Goal: Communication & Community: Answer question/provide support

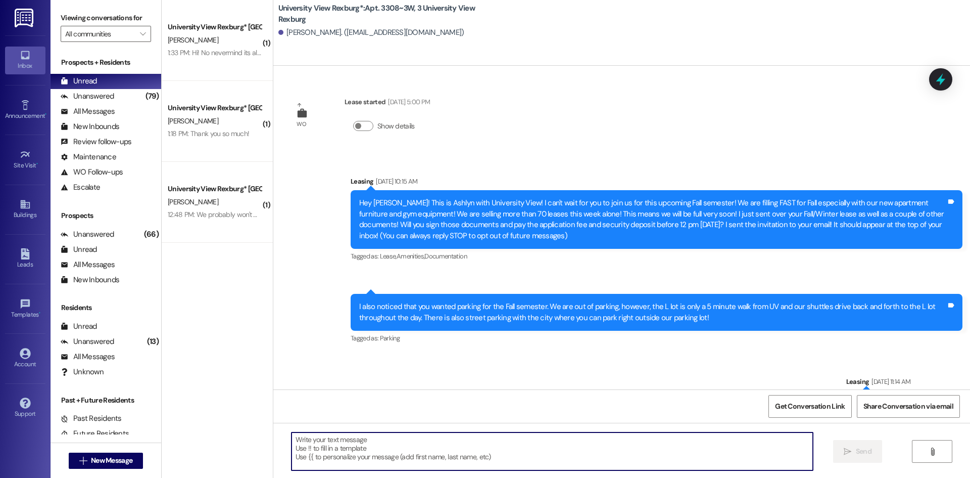
scroll to position [202, 0]
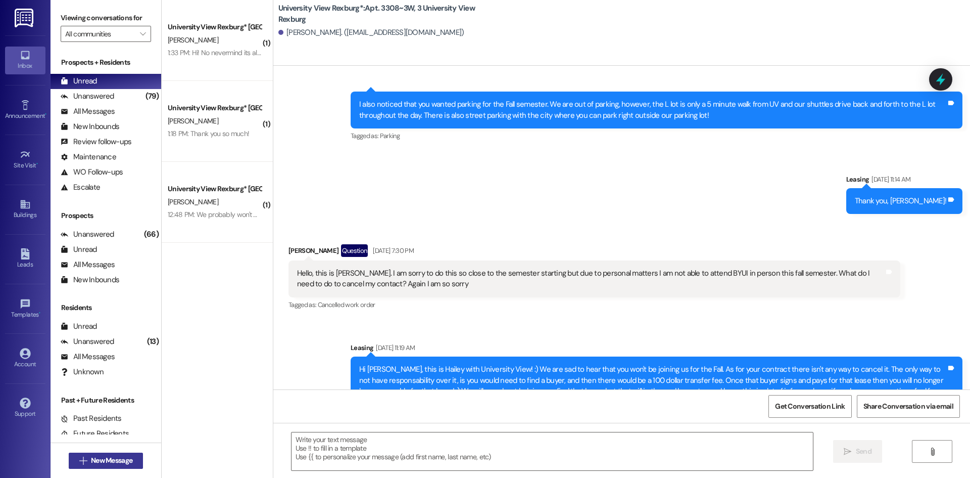
click at [129, 457] on span "New Message" at bounding box center [111, 460] width 41 height 11
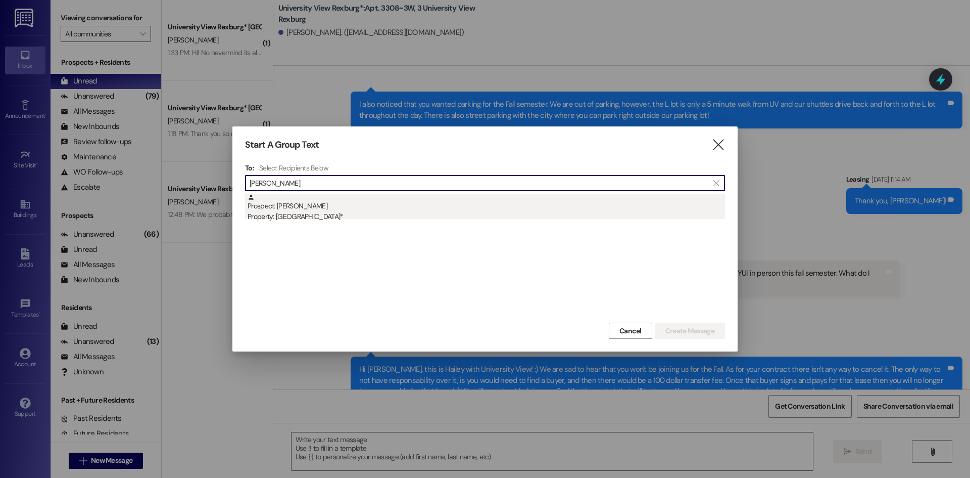
type input "[PERSON_NAME]"
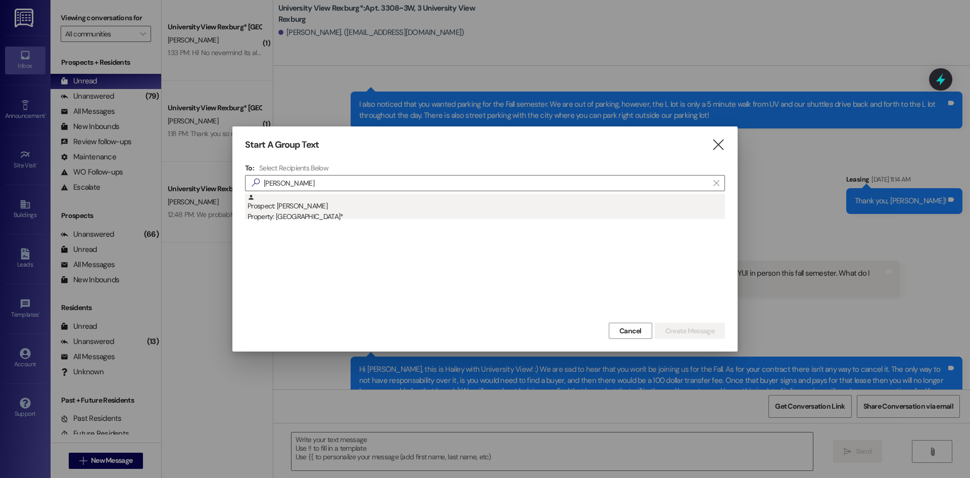
click at [377, 207] on div "Prospect: [PERSON_NAME] Property: [GEOGRAPHIC_DATA]*" at bounding box center [487, 208] width 478 height 29
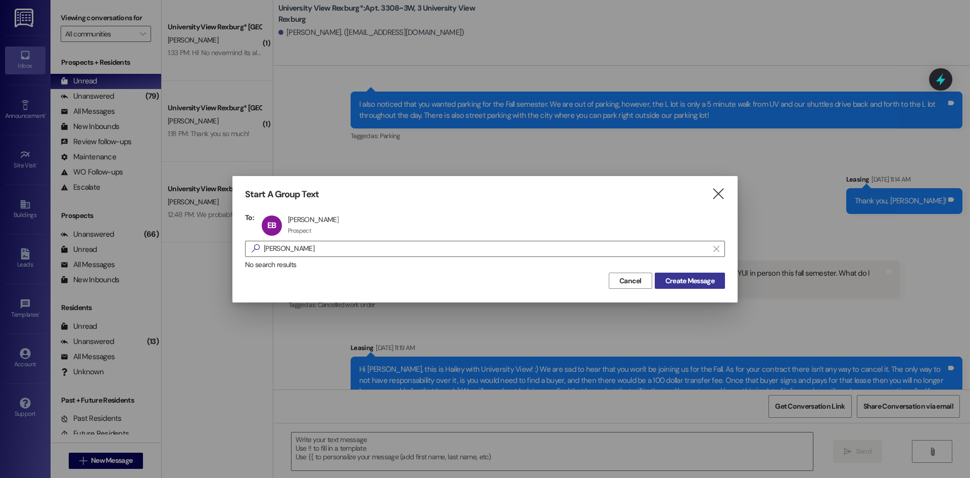
click at [695, 282] on span "Create Message" at bounding box center [690, 280] width 49 height 11
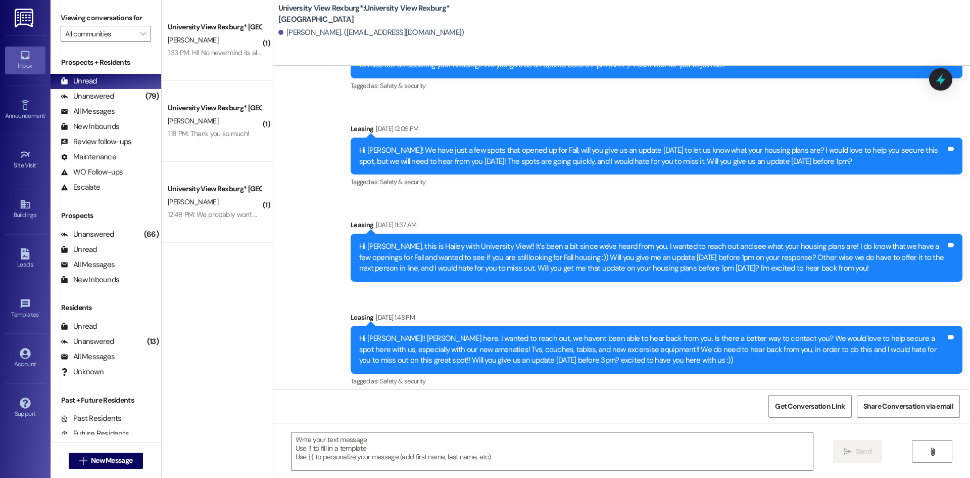
scroll to position [838, 0]
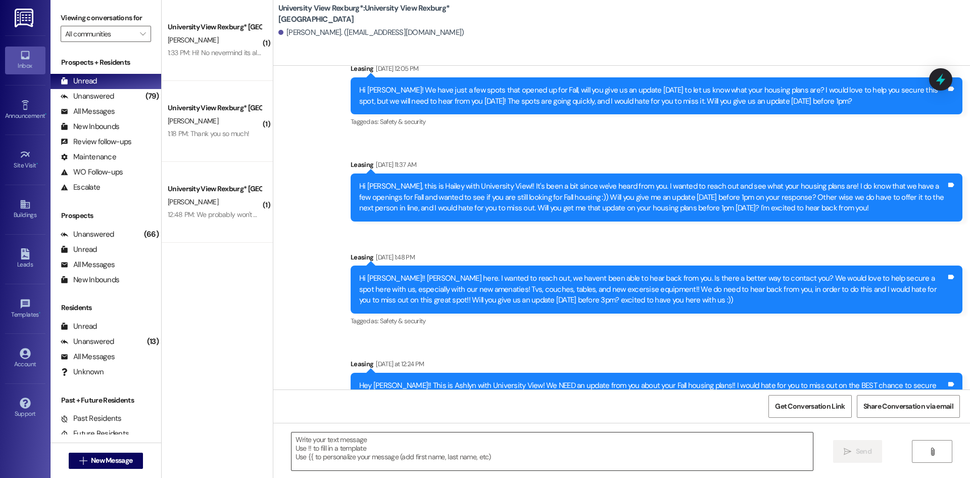
click at [610, 447] on textarea at bounding box center [553, 451] width 522 height 38
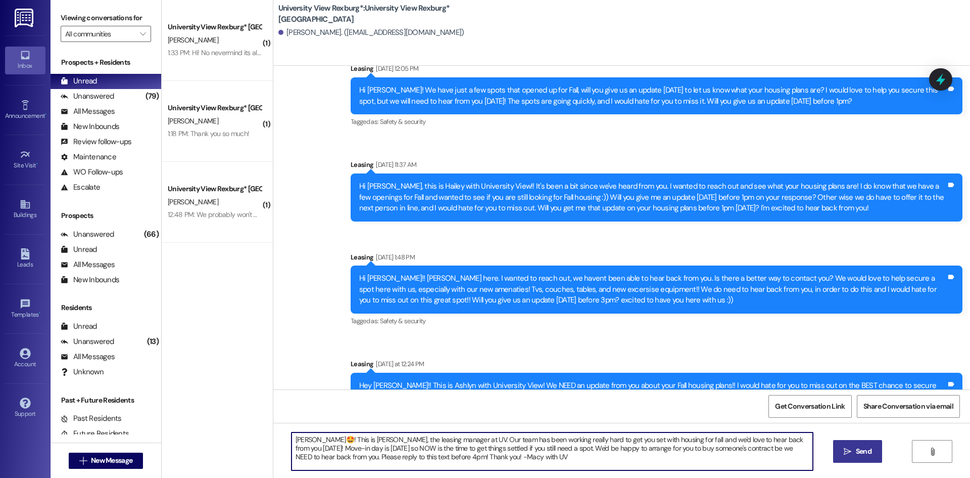
type textarea "[PERSON_NAME]🤩! This is [PERSON_NAME], the leasing manager at UV. Our team has …"
click at [837, 451] on button " Send" at bounding box center [857, 451] width 49 height 23
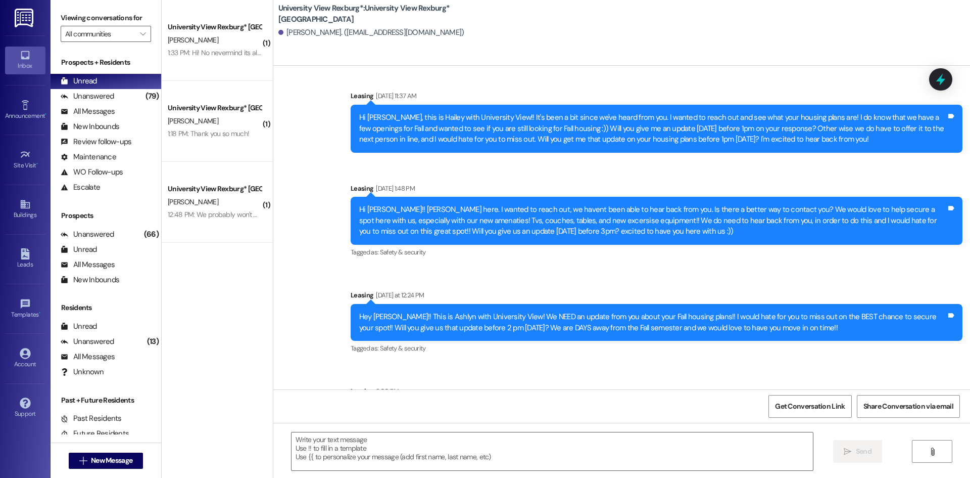
scroll to position [929, 0]
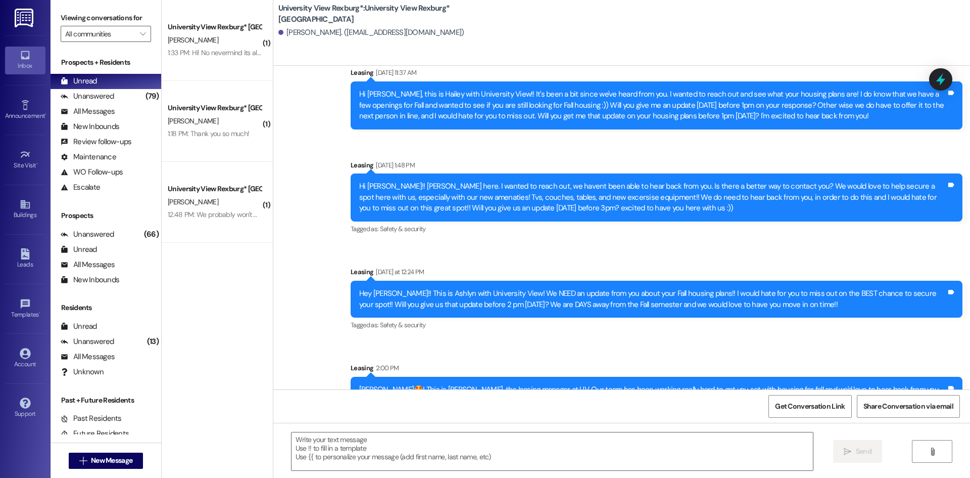
click at [421, 384] on div "[PERSON_NAME]🤩! This is [PERSON_NAME], the leasing manager at UV. Our team has …" at bounding box center [652, 400] width 587 height 32
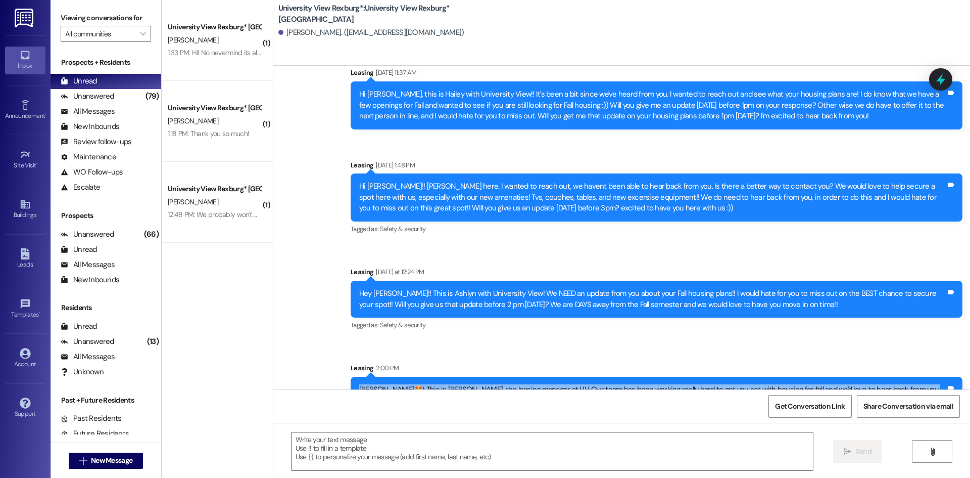
click at [421, 384] on div "[PERSON_NAME]🤩! This is [PERSON_NAME], the leasing manager at UV. Our team has …" at bounding box center [652, 400] width 587 height 32
copy div "[PERSON_NAME]🤩! This is [PERSON_NAME], the leasing manager at UV. Our team has …"
click at [125, 458] on span "New Message" at bounding box center [111, 460] width 41 height 11
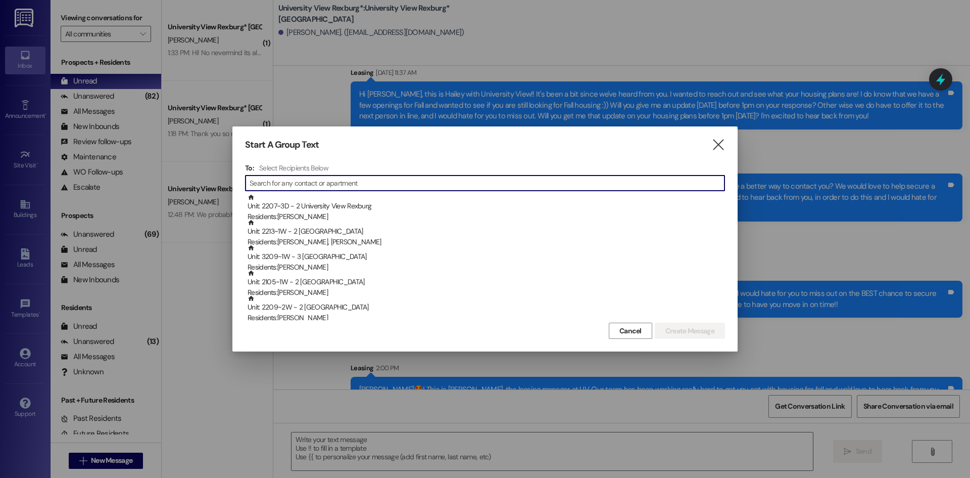
click at [723, 144] on icon "" at bounding box center [719, 145] width 14 height 11
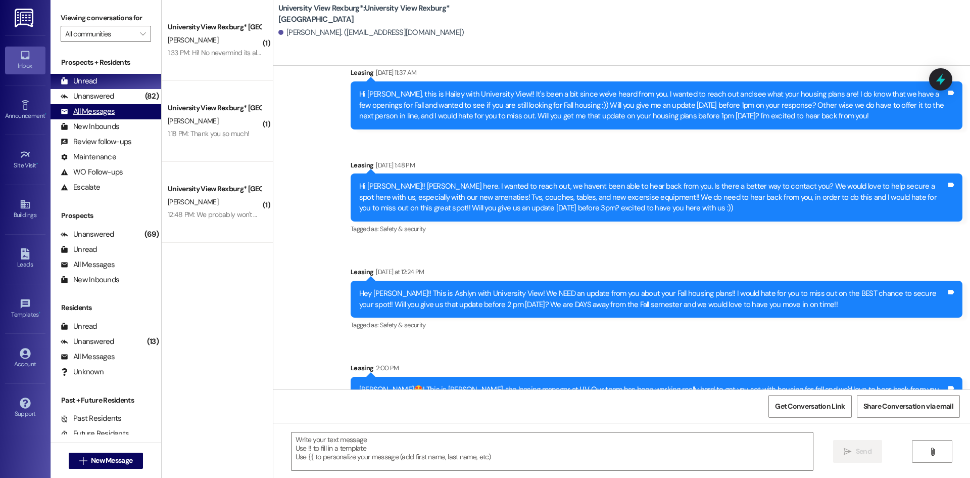
click at [87, 114] on div "All Messages" at bounding box center [88, 111] width 54 height 11
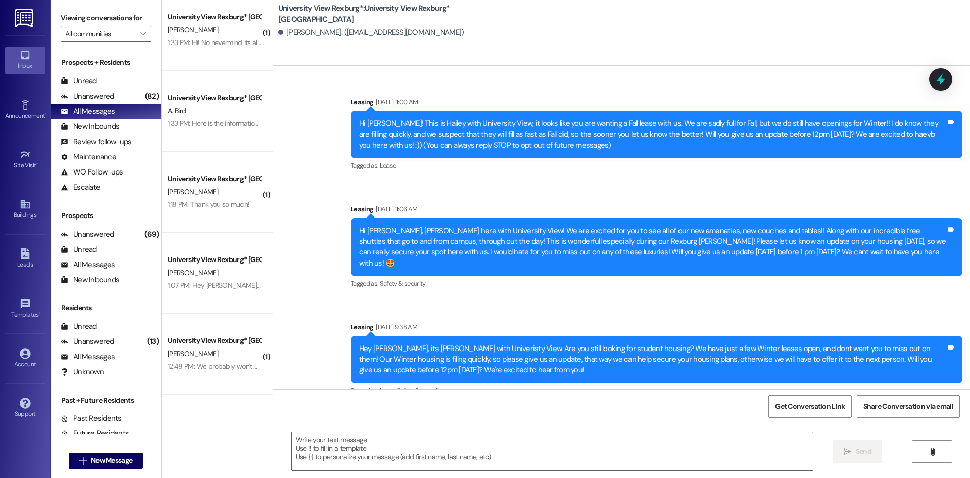
scroll to position [0, 0]
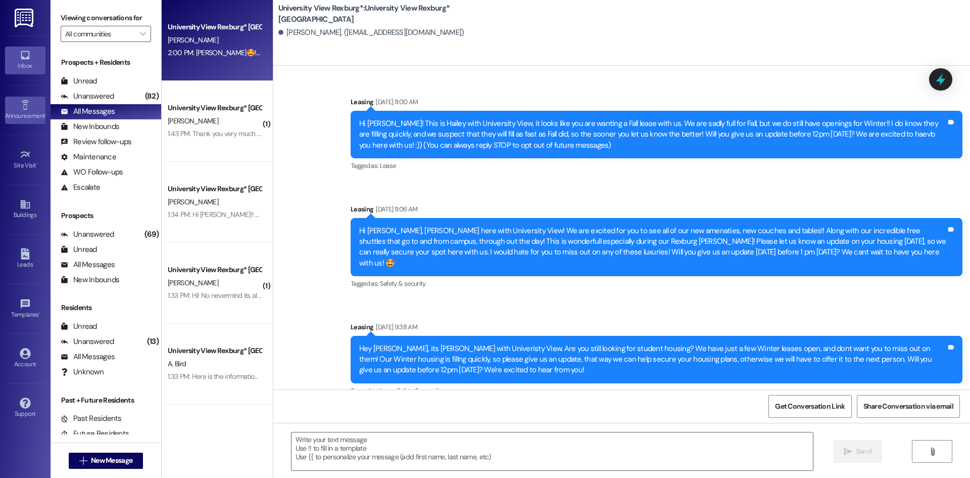
click at [27, 105] on icon at bounding box center [24, 105] width 7 height 10
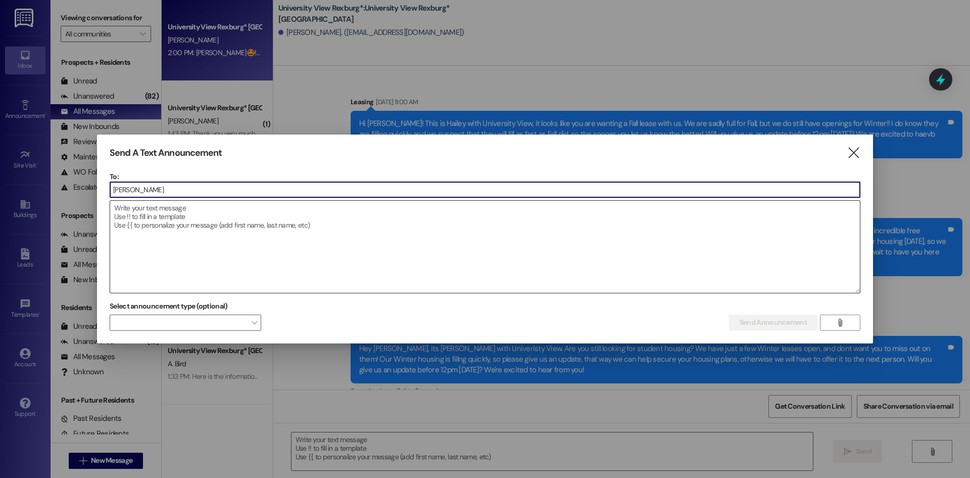
type input "buil"
type input "[PERSON_NAME]"
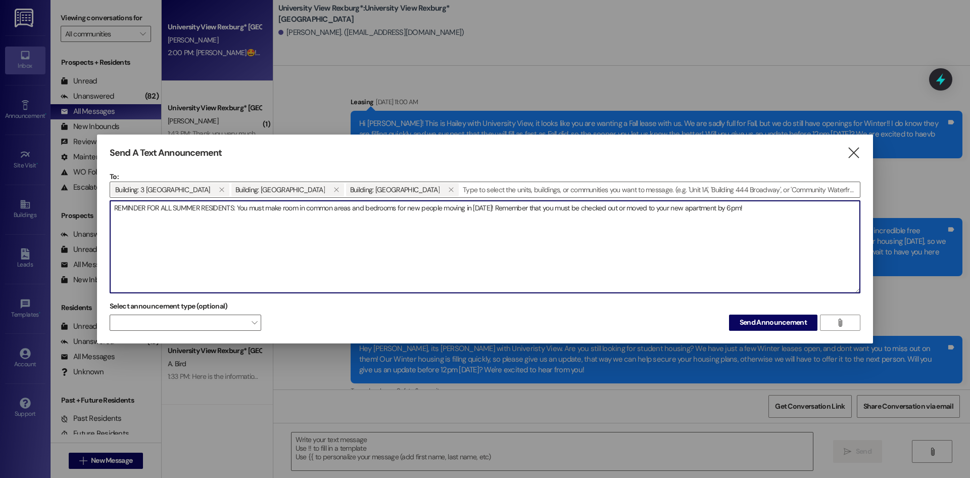
click at [497, 208] on textarea "REMINDER FOR ALL SUMMER RESIDENTS: You must make room in common areas and bedro…" at bounding box center [485, 247] width 750 height 92
click at [754, 207] on textarea "REMINDER FOR ALL SUMMER RESIDENTS: You must make room in common areas and bedro…" at bounding box center [485, 247] width 750 height 92
type textarea "REMINDER FOR ALL SUMMER RESIDENTS: You must make room in common areas and bedro…"
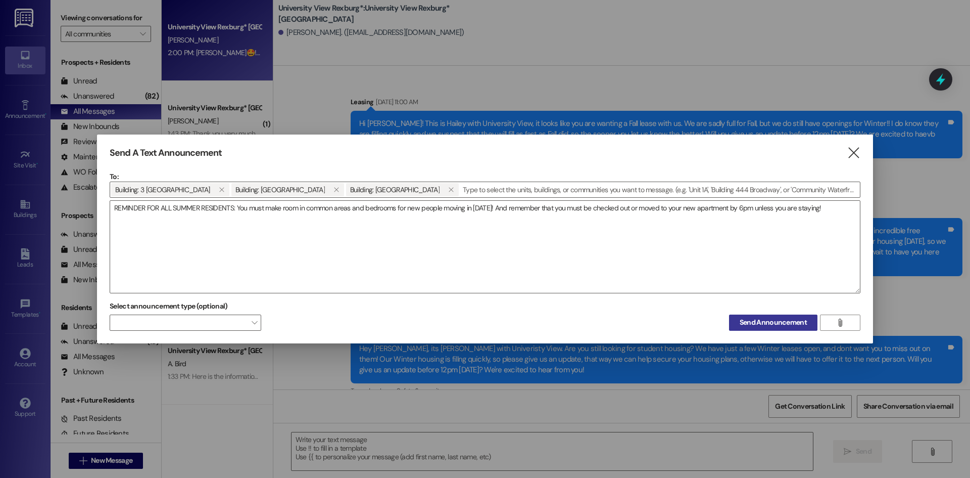
click at [768, 317] on span "Send Announcement" at bounding box center [773, 322] width 67 height 11
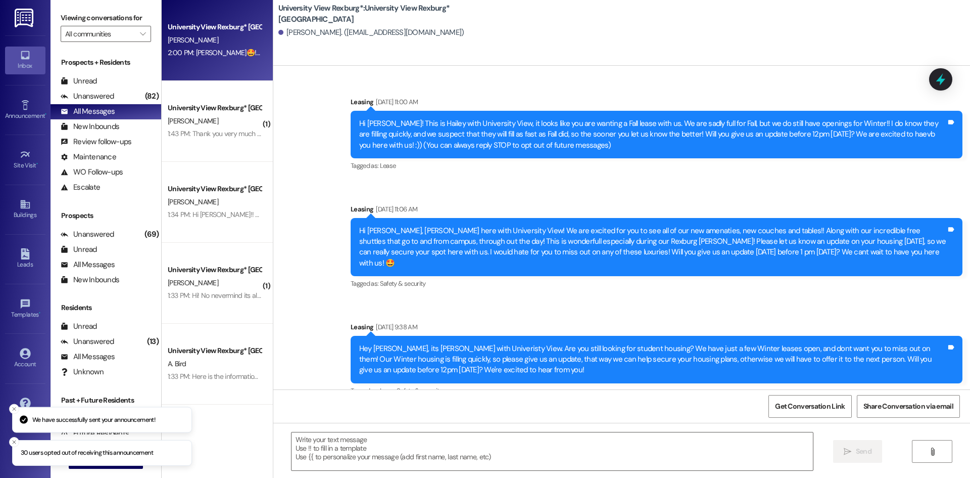
click at [207, 444] on div "University View Rexburg* Prospect [PERSON_NAME] 2:00 PM: [PERSON_NAME]🤩! This i…" at bounding box center [217, 239] width 111 height 478
click at [113, 469] on div " New Message" at bounding box center [106, 460] width 75 height 25
click at [111, 467] on button " New Message" at bounding box center [106, 460] width 75 height 16
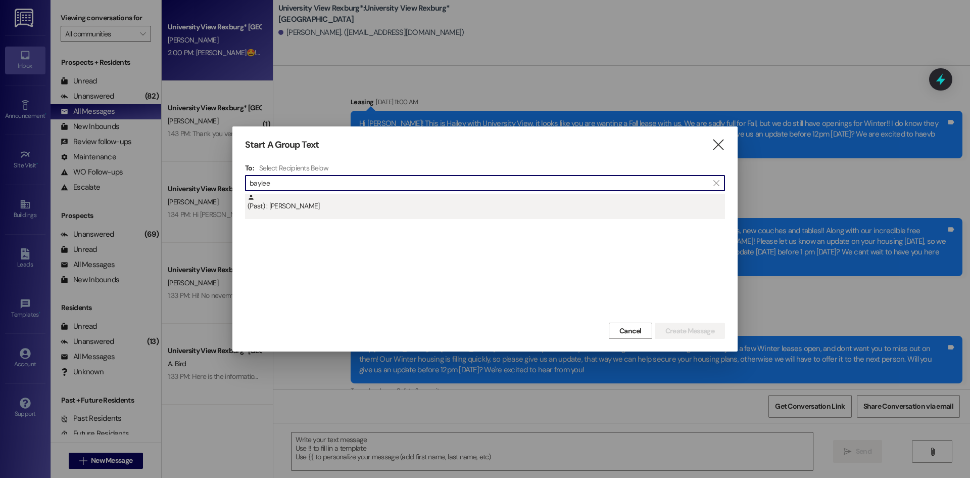
type input "baylee"
click at [299, 211] on div "(Past) : [PERSON_NAME]" at bounding box center [487, 203] width 478 height 18
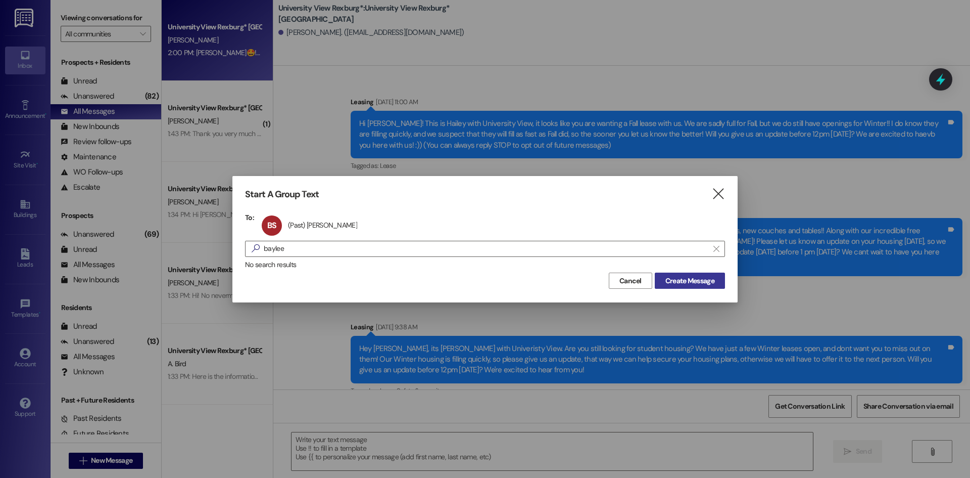
click at [700, 273] on button "Create Message" at bounding box center [690, 280] width 70 height 16
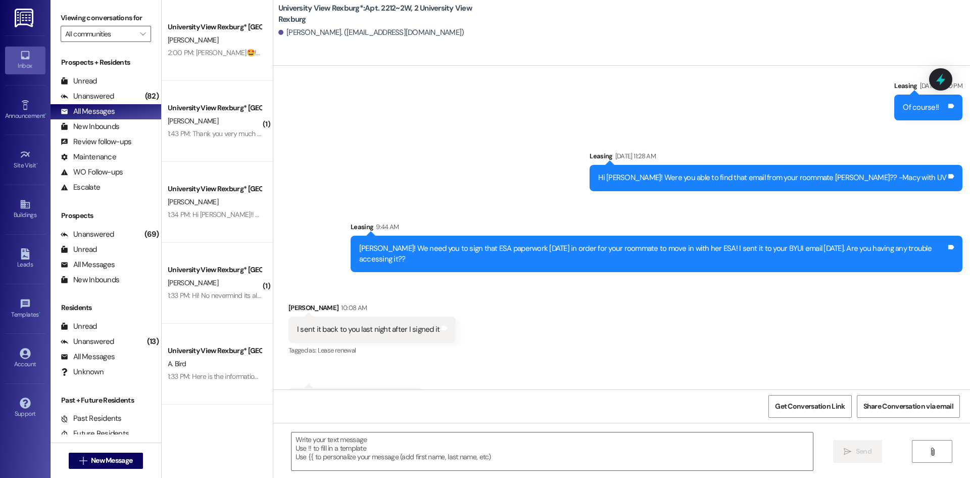
scroll to position [19836, 0]
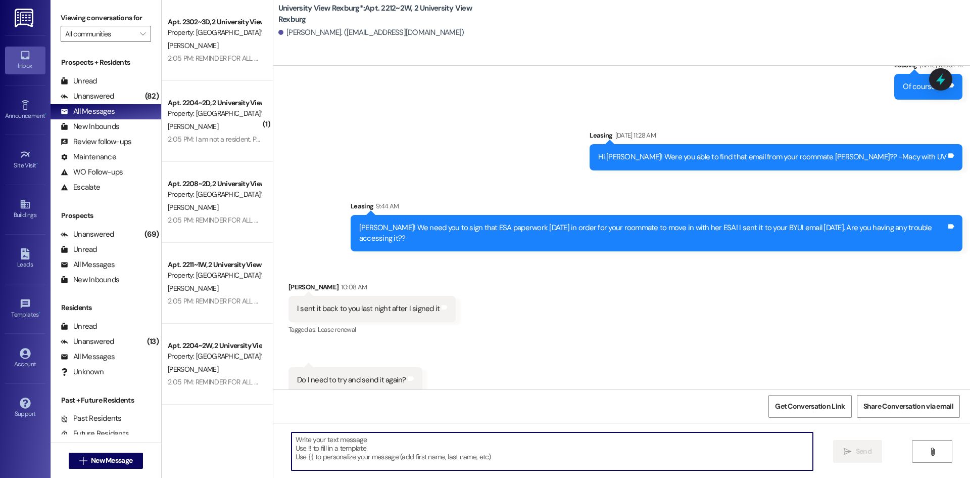
click at [402, 443] on textarea at bounding box center [553, 451] width 522 height 38
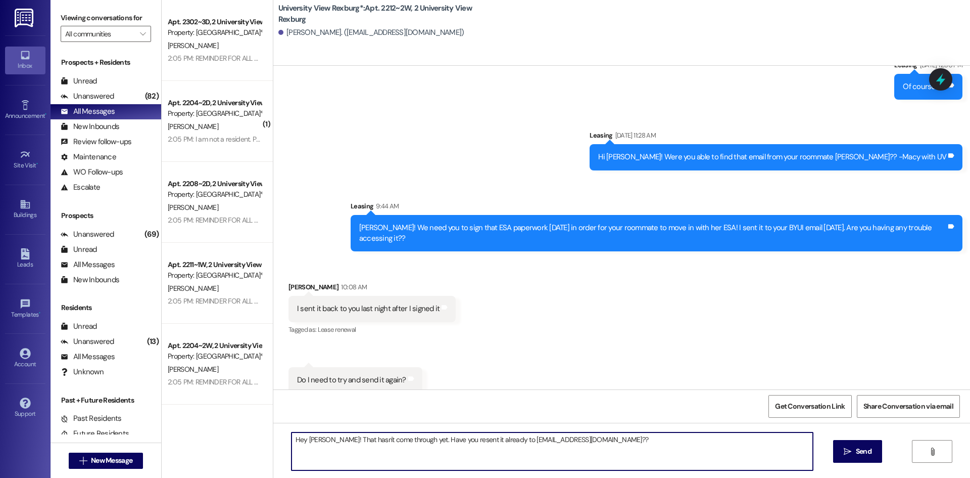
type textarea "Hey [PERSON_NAME]! That hasn't come through yet. Have you resent it already to …"
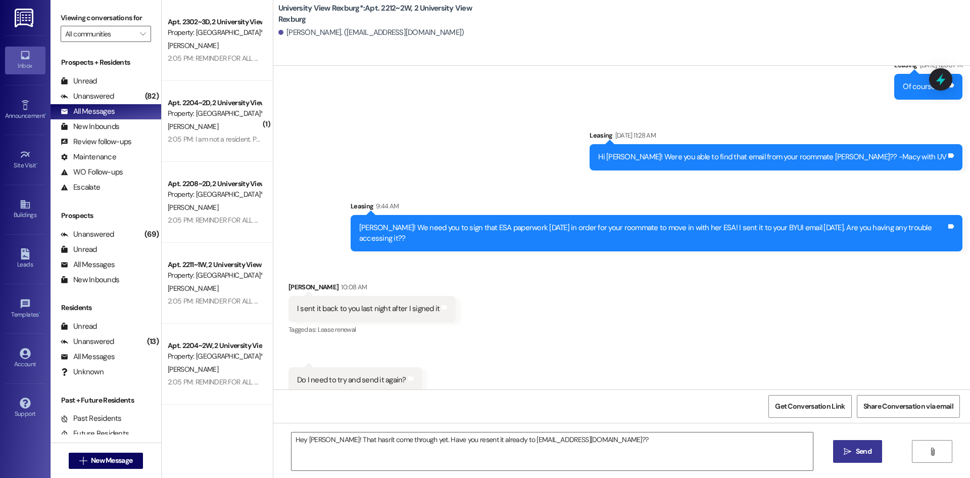
click at [852, 450] on span " Send" at bounding box center [858, 451] width 32 height 11
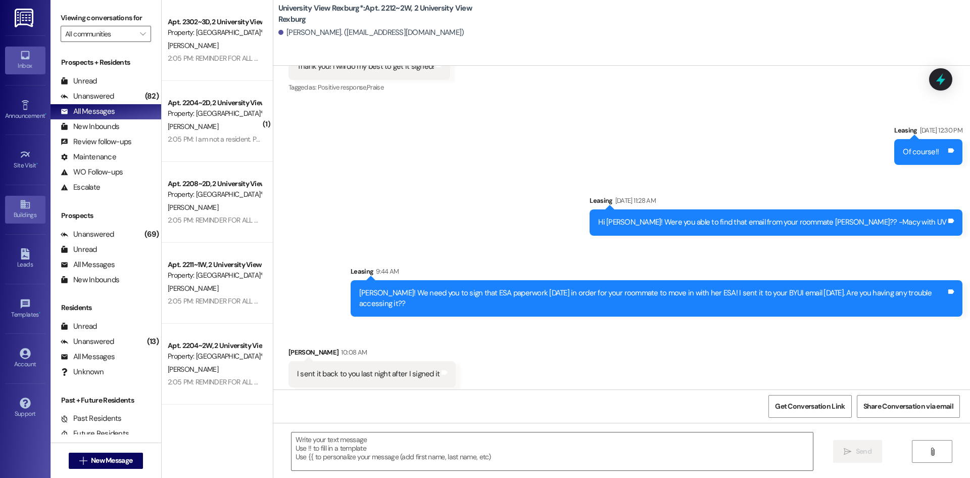
scroll to position [19765, 0]
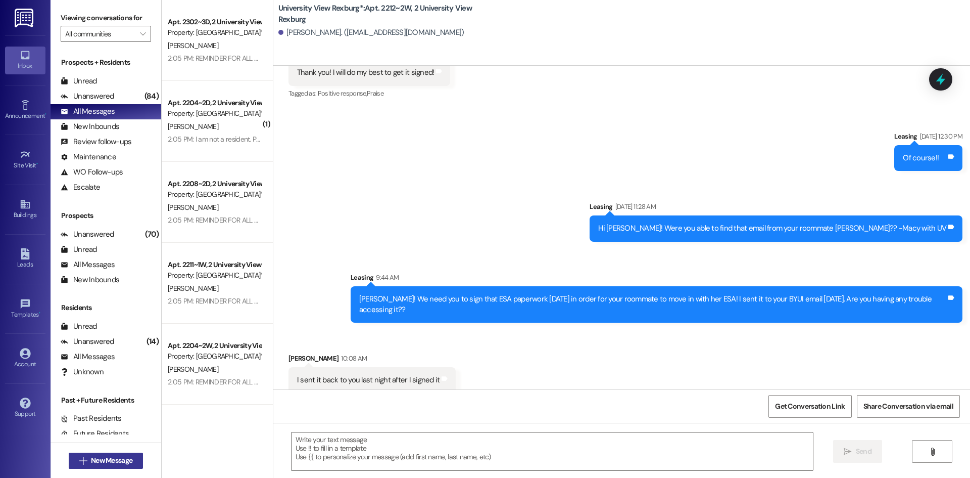
click at [121, 460] on span "New Message" at bounding box center [111, 460] width 41 height 11
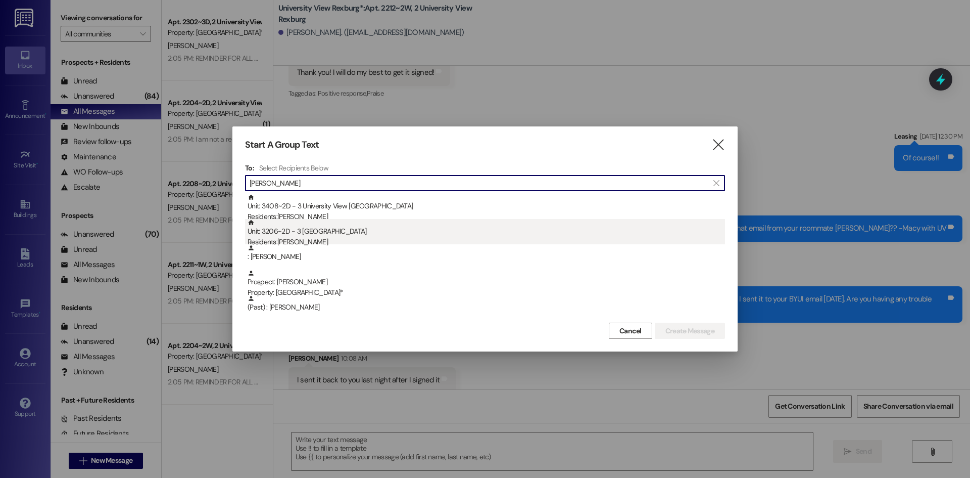
type input "[PERSON_NAME]"
click at [314, 240] on div "Residents: [PERSON_NAME]" at bounding box center [487, 242] width 478 height 11
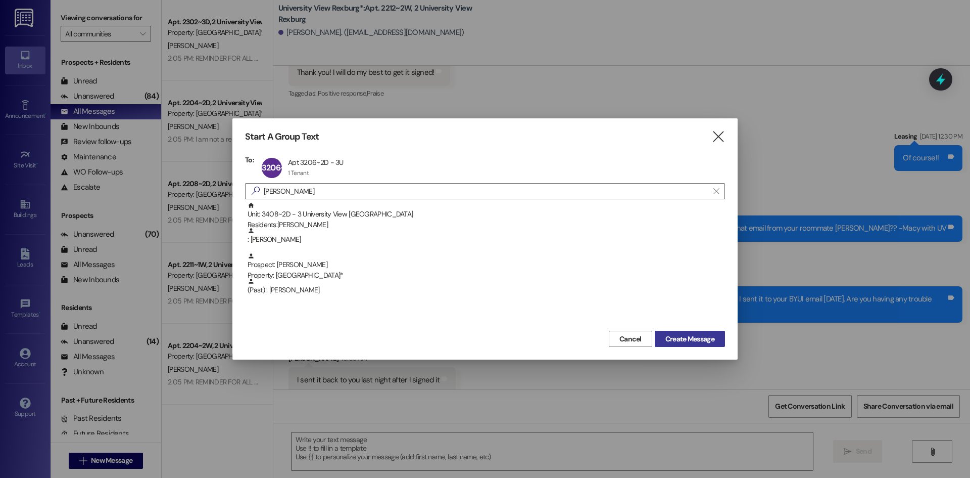
click at [675, 335] on span "Create Message" at bounding box center [690, 339] width 49 height 11
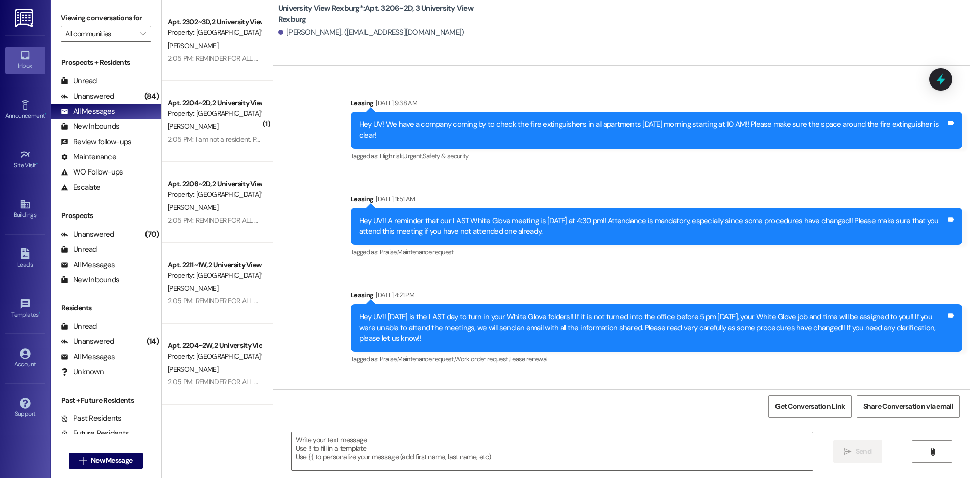
scroll to position [12727, 0]
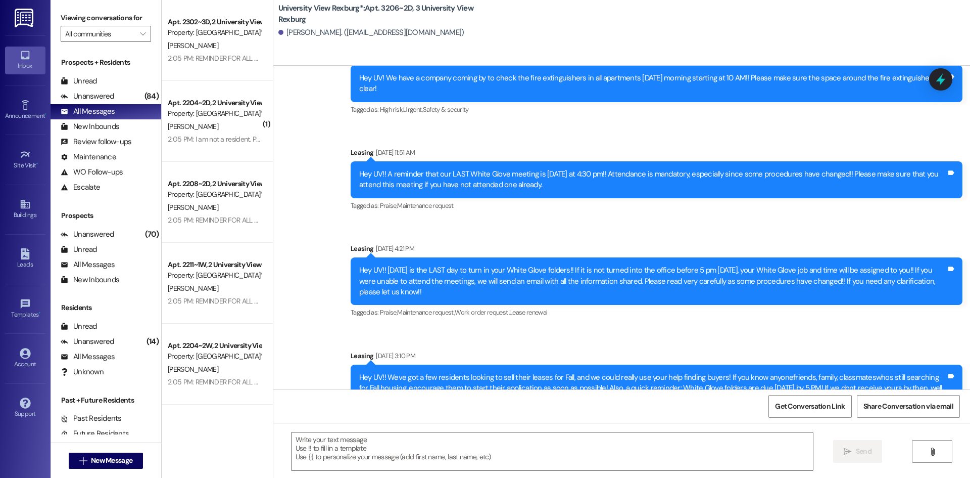
click at [568, 428] on div " Send " at bounding box center [621, 461] width 697 height 76
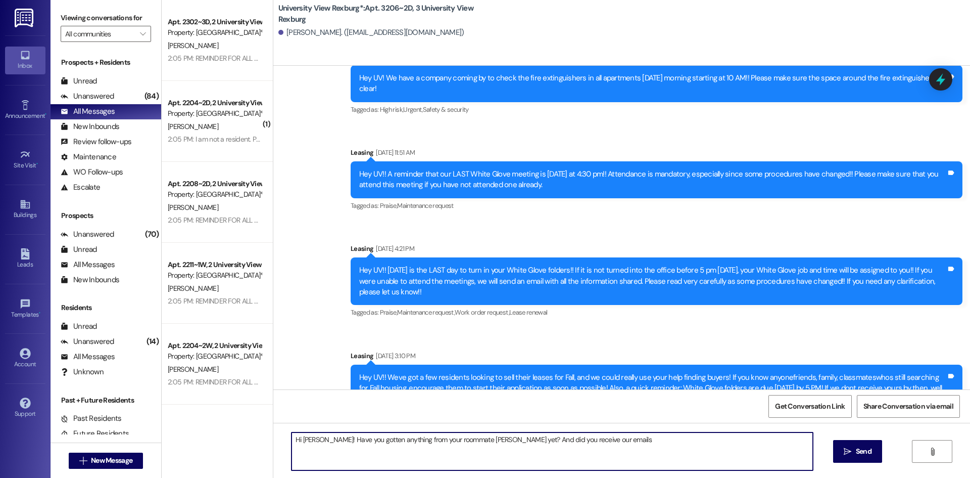
type textarea "Hi [PERSON_NAME]! Have you gotten anything from your roommate [PERSON_NAME] yet…"
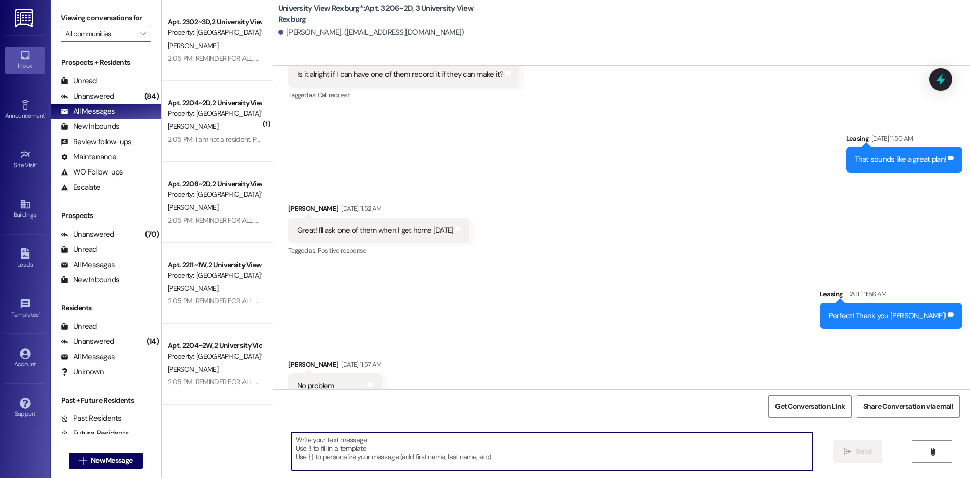
scroll to position [12323, 0]
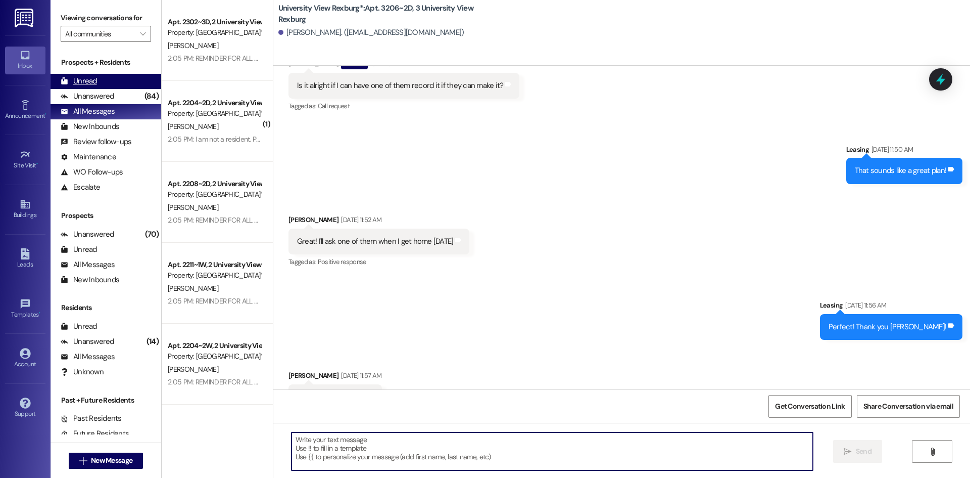
click at [108, 78] on div "Unread (0)" at bounding box center [106, 81] width 111 height 15
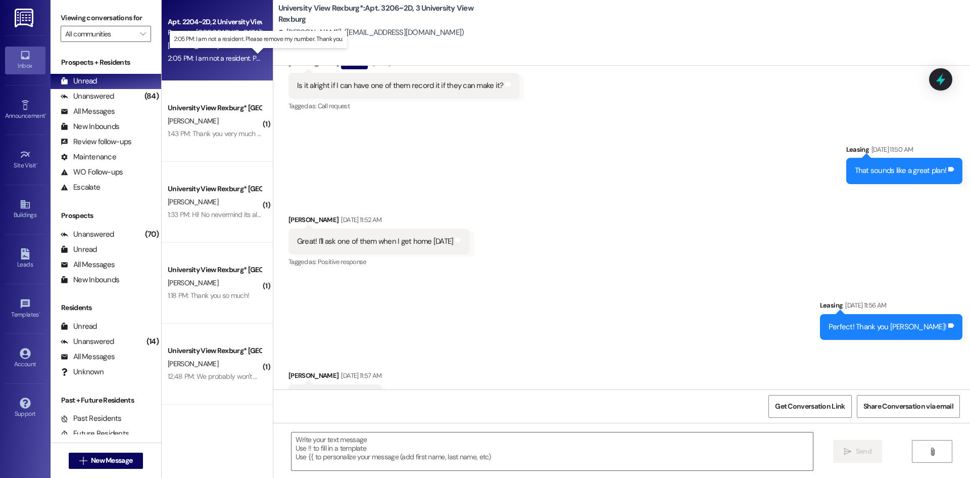
click at [215, 55] on div "2:05 PM: I am not a resident. Please remove my number. Thank you. 2:05 PM: I am…" at bounding box center [267, 58] width 198 height 9
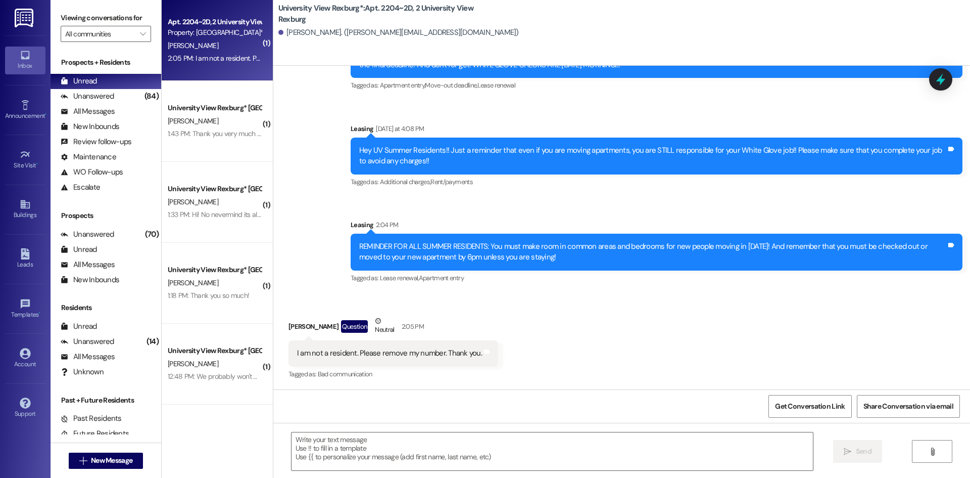
scroll to position [3983, 0]
drag, startPoint x: 533, startPoint y: 454, endPoint x: 532, endPoint y: 445, distance: 9.7
click at [533, 445] on textarea at bounding box center [553, 451] width 522 height 38
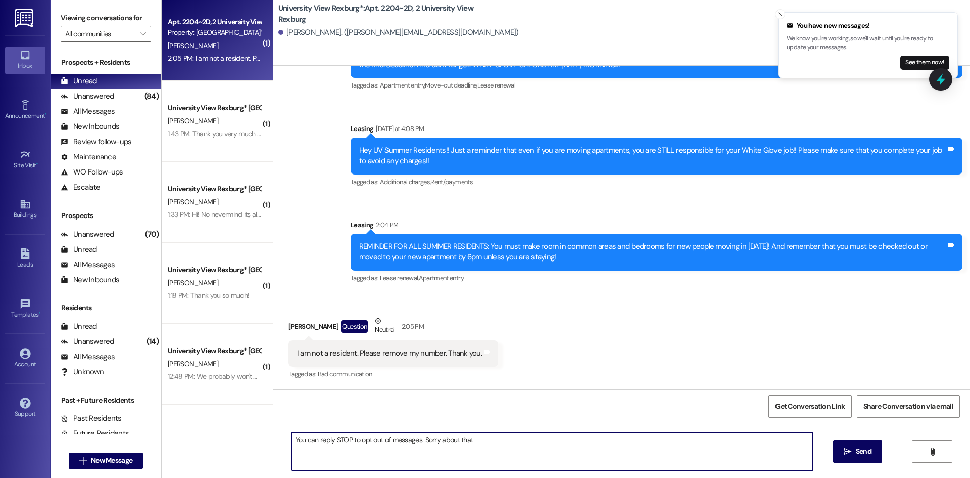
type textarea "You can reply STOP to opt out of messages. Sorry about that!"
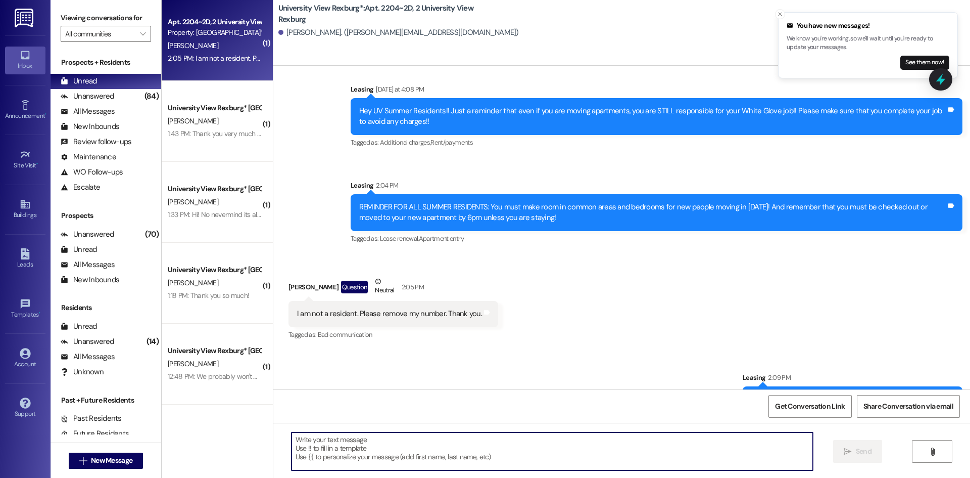
scroll to position [4053, 0]
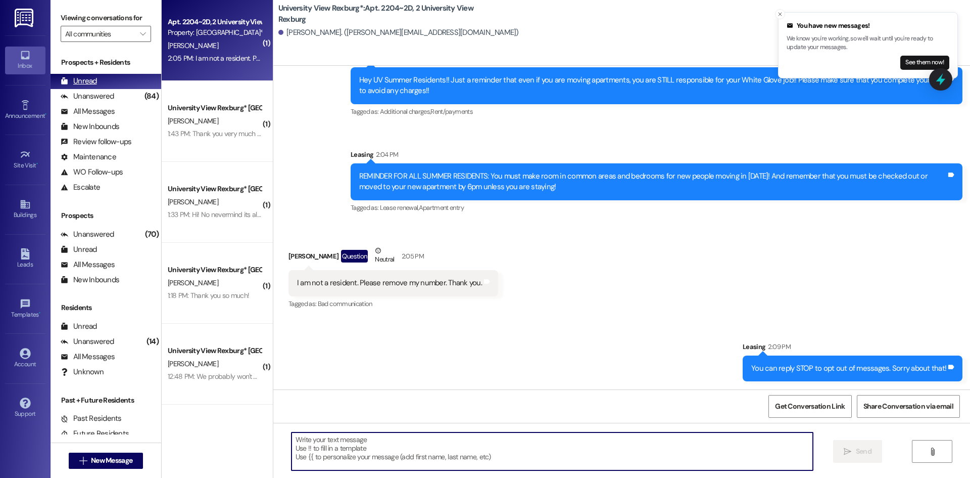
click at [107, 86] on div "Unread (0)" at bounding box center [106, 81] width 111 height 15
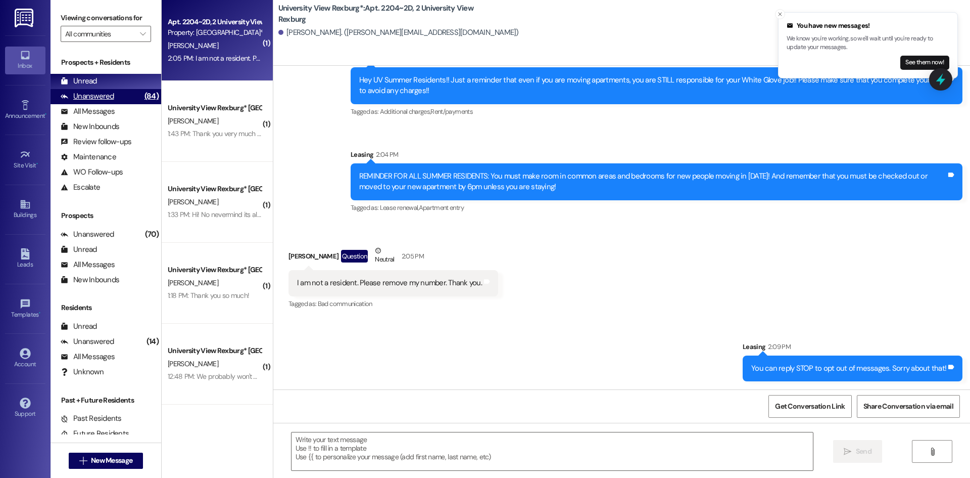
click at [105, 96] on div "Unanswered" at bounding box center [88, 96] width 54 height 11
click at [103, 78] on div "Unread (0)" at bounding box center [106, 81] width 111 height 15
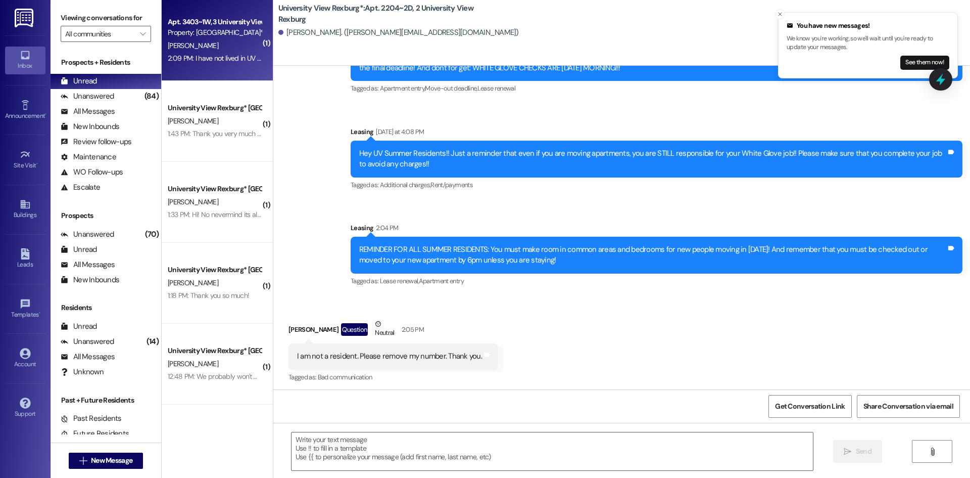
scroll to position [3982, 0]
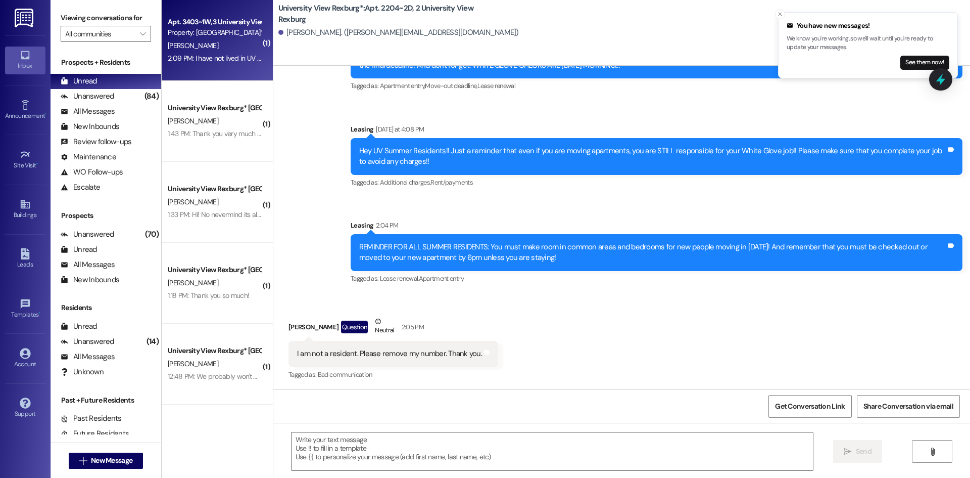
click at [224, 62] on div "2:09 PM: I have not lived in UV for over a year. Why am I getting this? 2:09 PM…" at bounding box center [267, 58] width 199 height 9
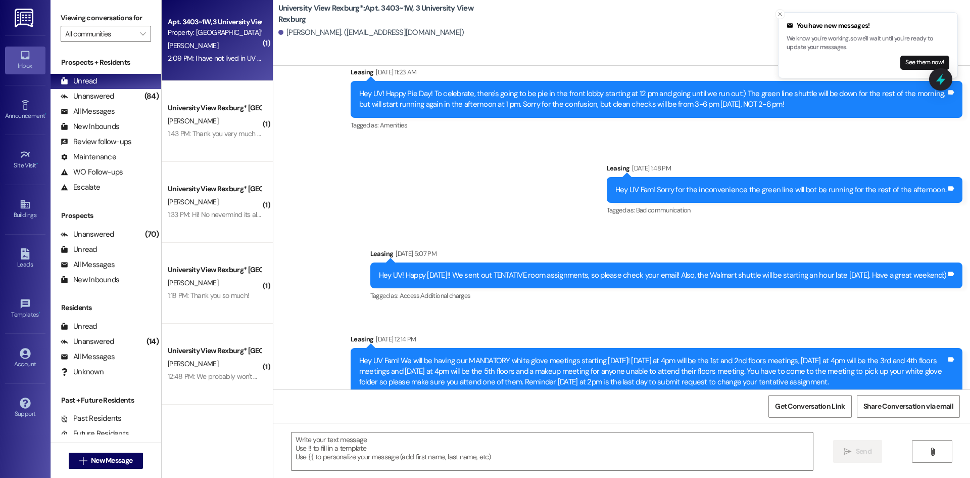
scroll to position [12375, 0]
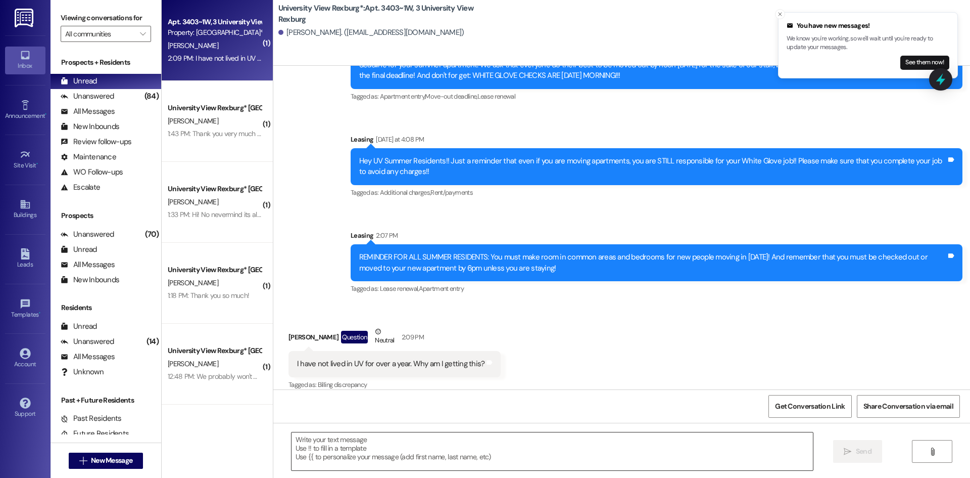
click at [487, 457] on textarea at bounding box center [553, 451] width 522 height 38
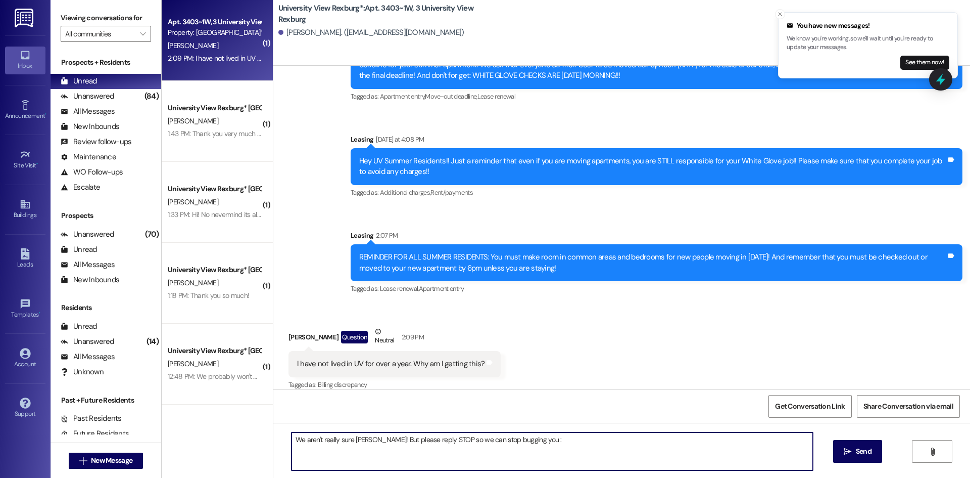
type textarea "We aren't really sure [PERSON_NAME]! But please reply STOP so we can stop buggi…"
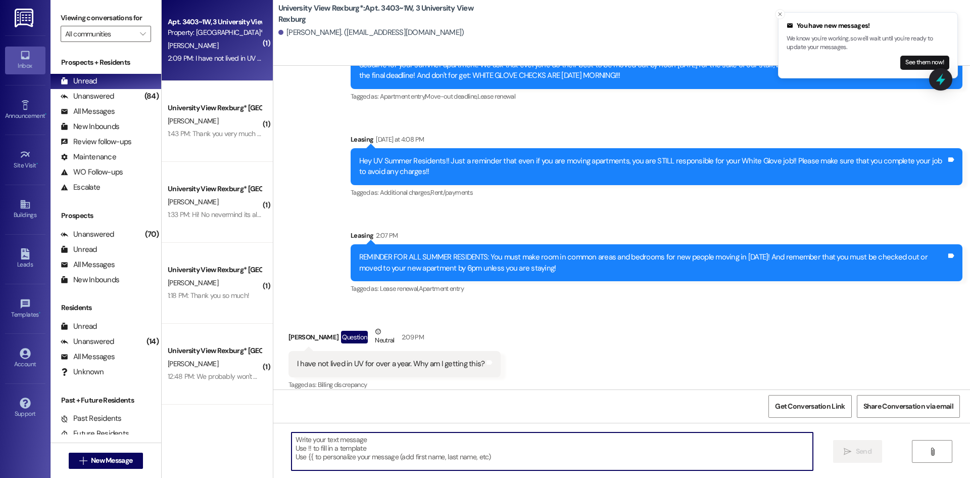
scroll to position [12445, 0]
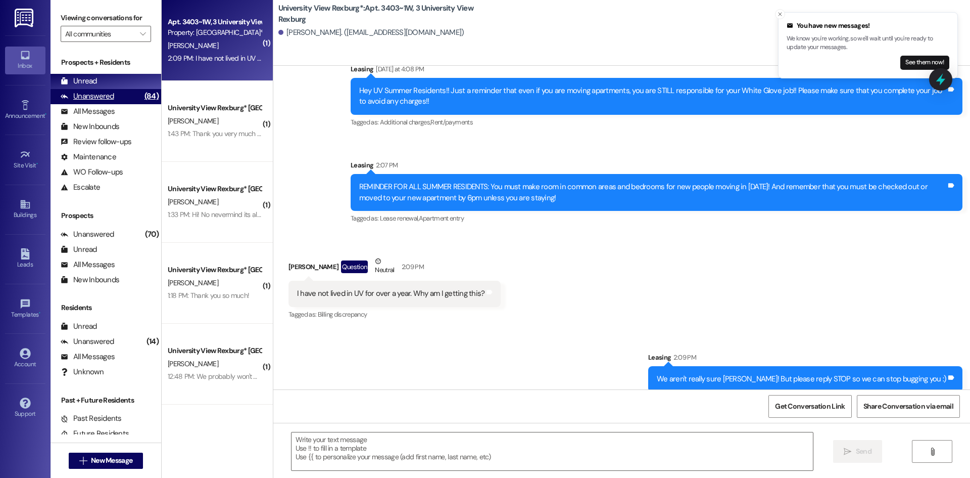
click at [111, 89] on div "Unanswered (84)" at bounding box center [106, 96] width 111 height 15
click at [111, 79] on div "Unread (0)" at bounding box center [106, 81] width 111 height 15
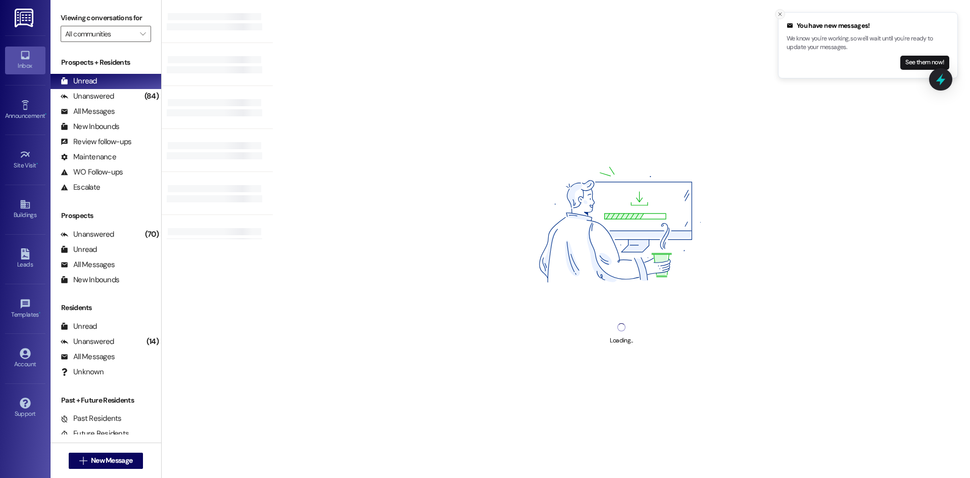
click at [781, 11] on icon "Close toast" at bounding box center [780, 14] width 6 height 6
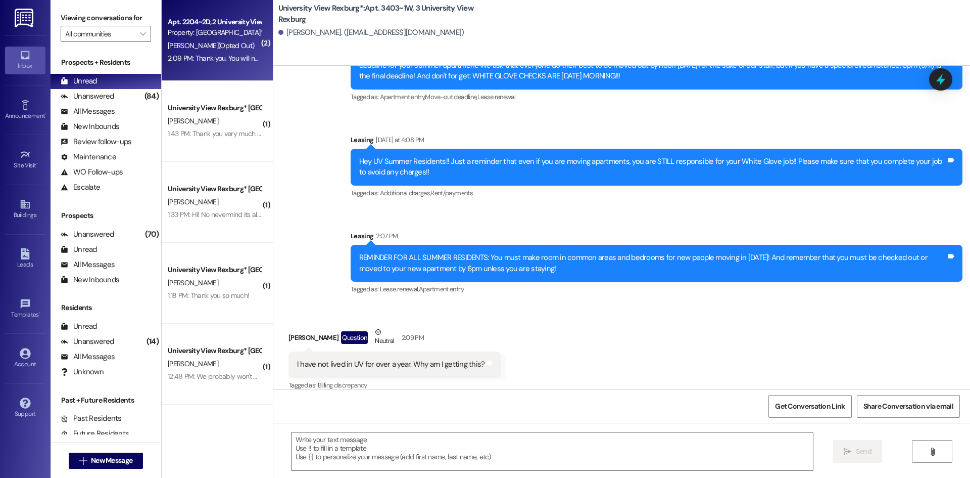
click at [221, 65] on div "Apt. 2204~2D, 2 [GEOGRAPHIC_DATA] Property: University View Rexburg* [PERSON_NA…" at bounding box center [217, 40] width 111 height 81
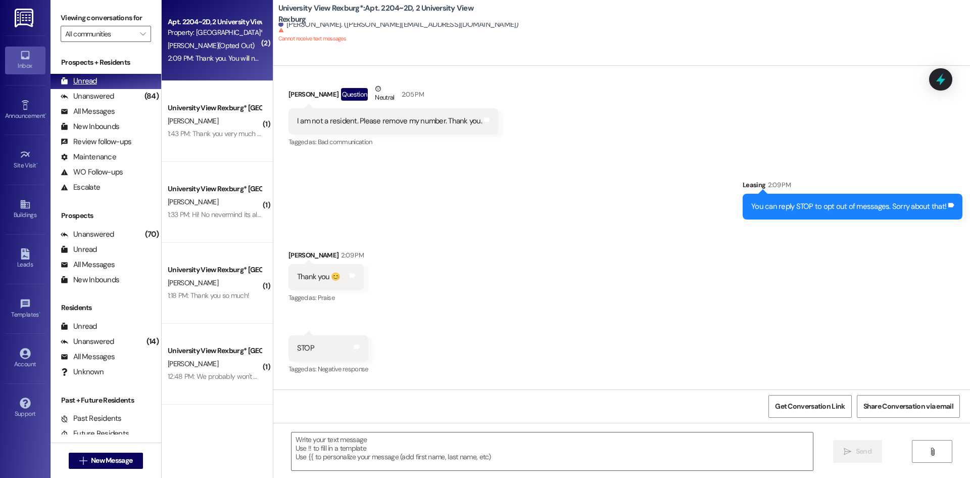
scroll to position [4209, 0]
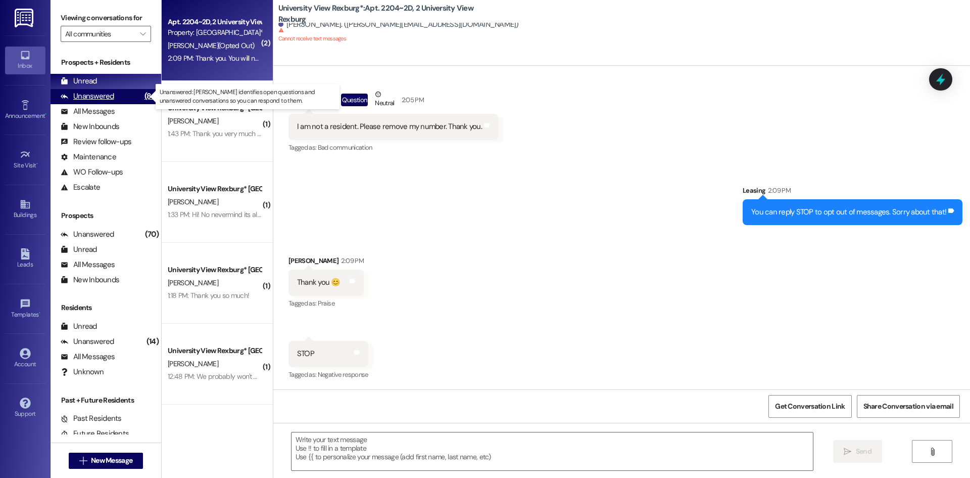
click at [117, 99] on div "Unanswered (84)" at bounding box center [106, 96] width 111 height 15
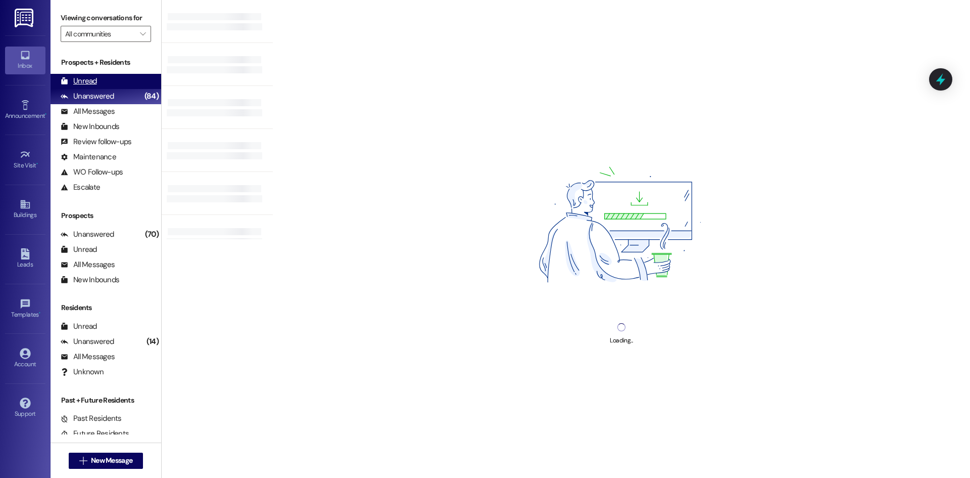
click at [119, 74] on div "Unread (0)" at bounding box center [106, 81] width 111 height 15
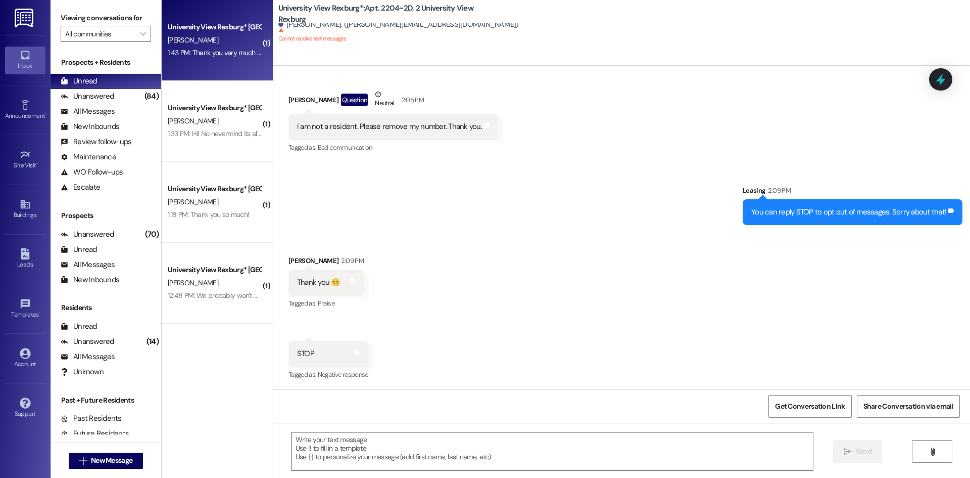
click at [230, 34] on div "[PERSON_NAME]" at bounding box center [215, 40] width 96 height 13
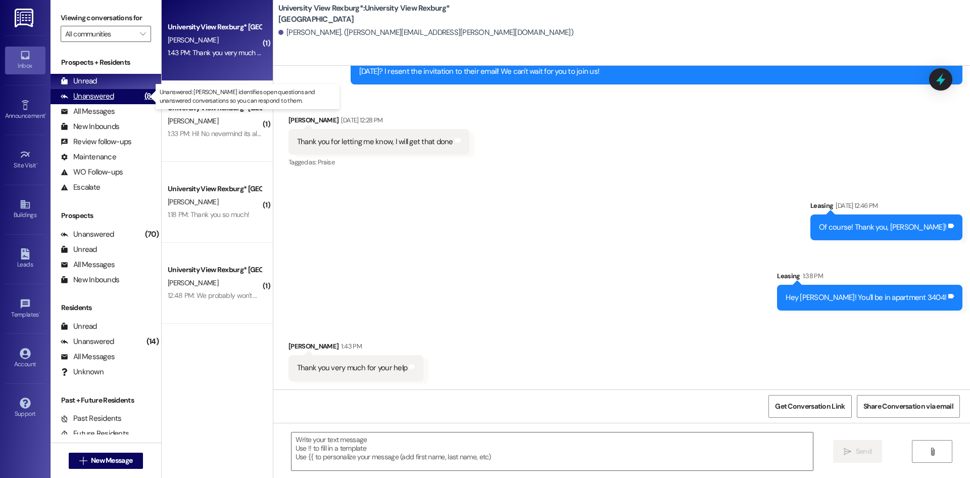
click at [107, 101] on div "Unanswered" at bounding box center [88, 96] width 54 height 11
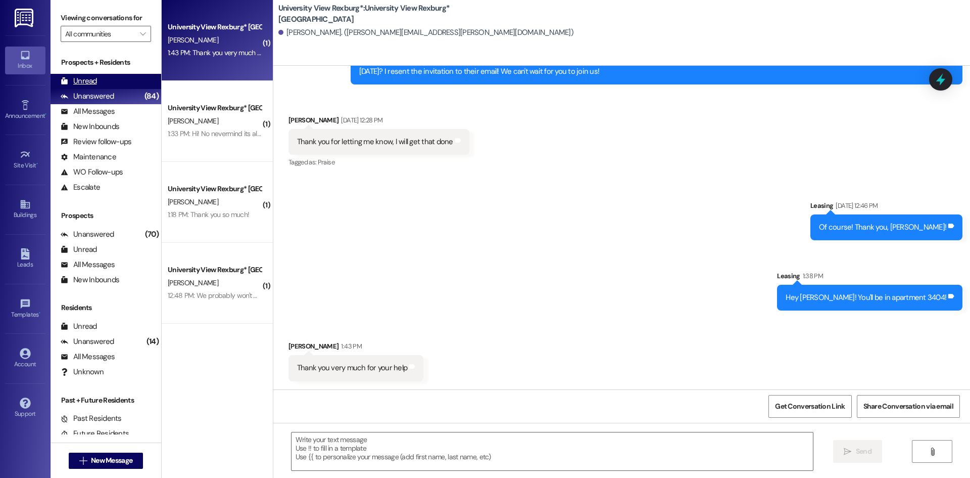
click at [108, 84] on div "Unread (0)" at bounding box center [106, 81] width 111 height 15
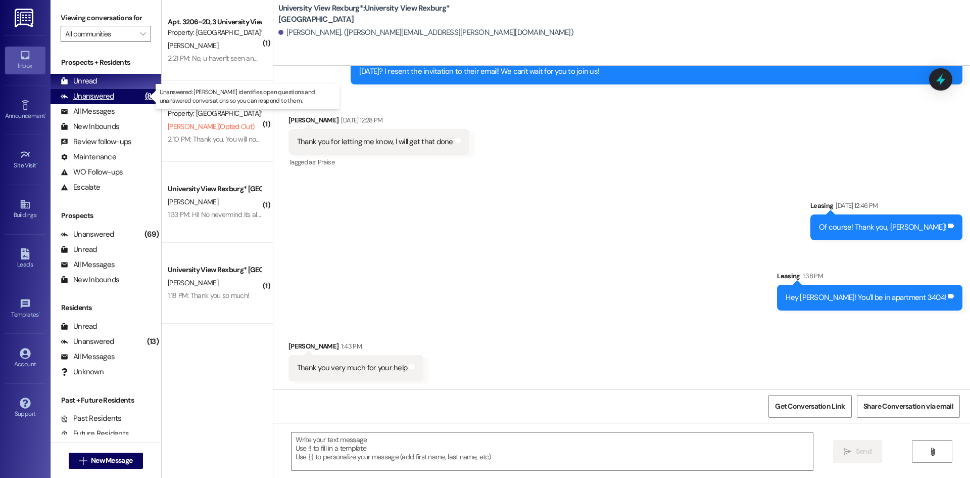
click at [95, 96] on div "Unanswered" at bounding box center [88, 96] width 54 height 11
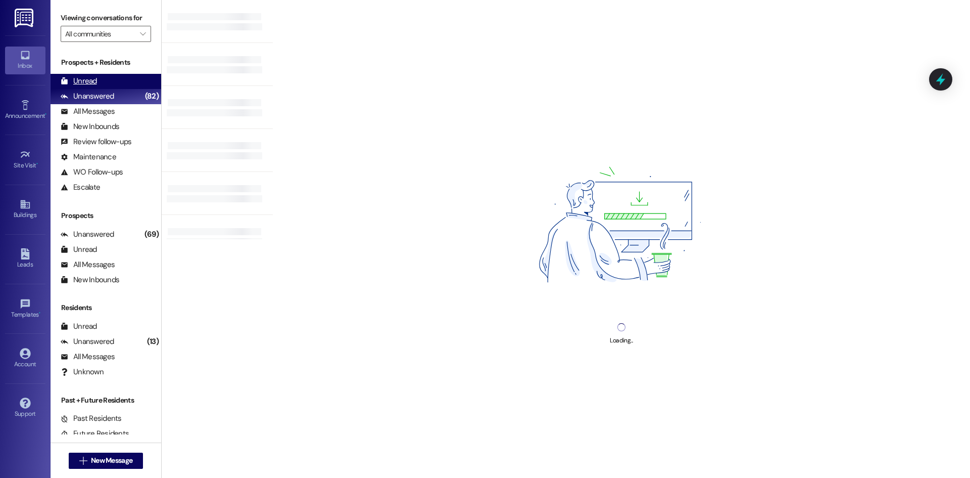
click at [92, 84] on div "Unread" at bounding box center [79, 81] width 36 height 11
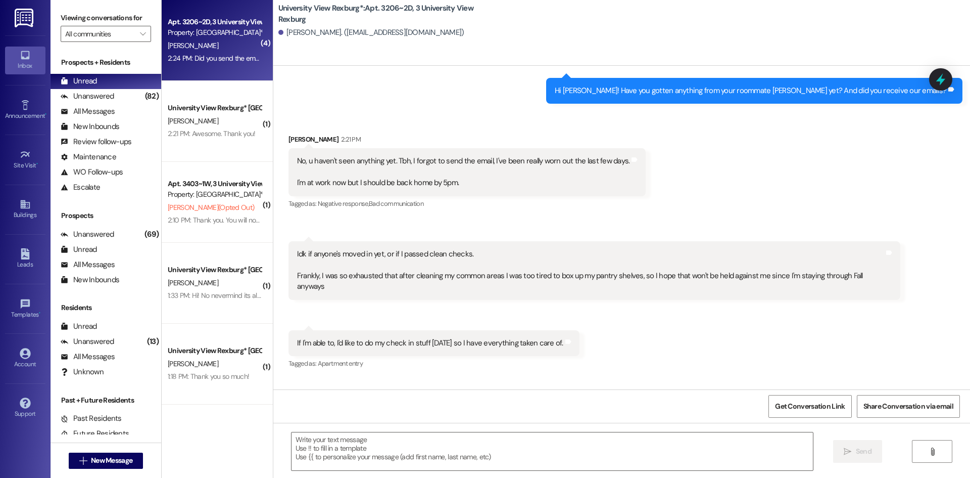
scroll to position [13579, 0]
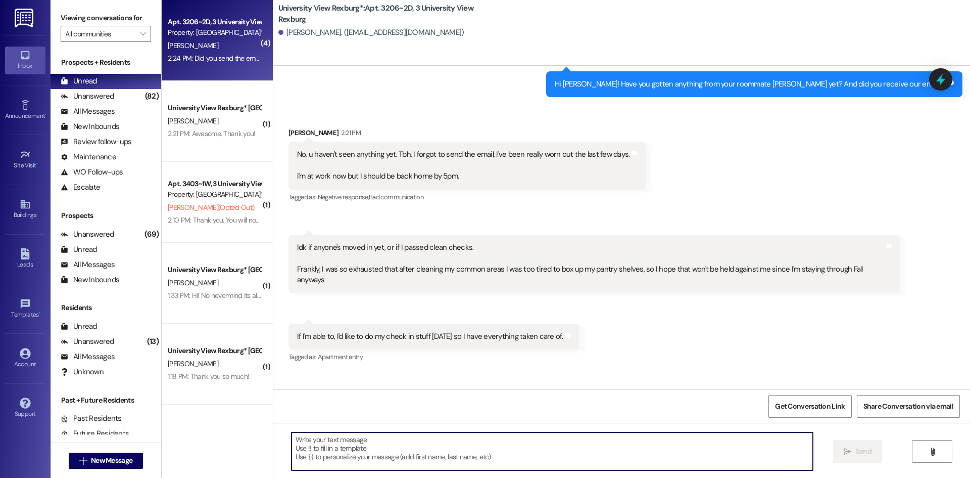
click at [433, 438] on textarea at bounding box center [553, 451] width 522 height 38
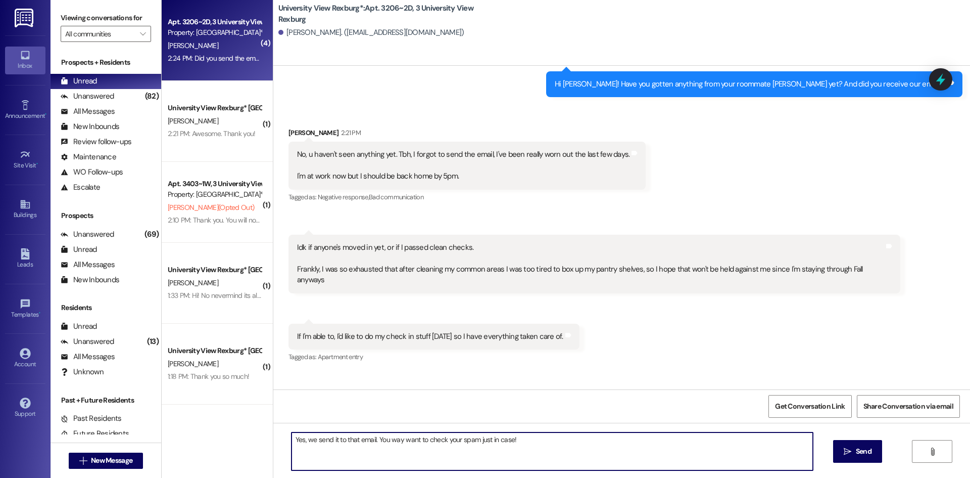
click at [566, 430] on div "Yes, we send it to that email. You way want to check your spam just in case!  …" at bounding box center [621, 461] width 697 height 76
click at [326, 440] on textarea "Yes, we send it to that email. You way want to check your spam just in case!" at bounding box center [553, 451] width 522 height 38
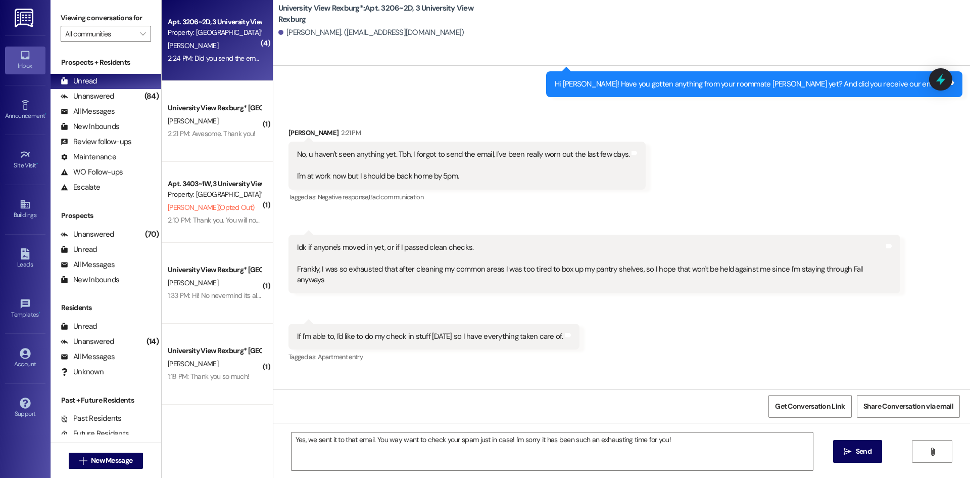
scroll to position [13578, 0]
drag, startPoint x: 466, startPoint y: 7, endPoint x: 271, endPoint y: 7, distance: 194.6
click at [278, 7] on b "University View Rexburg*: Apt. 3206~2D, 3 University View Rexburg" at bounding box center [379, 14] width 202 height 22
click at [300, 20] on b "University View Rexburg*: Apt. 3206~2D, 3 University View Rexburg" at bounding box center [379, 14] width 202 height 22
drag, startPoint x: 300, startPoint y: 20, endPoint x: 269, endPoint y: 8, distance: 33.1
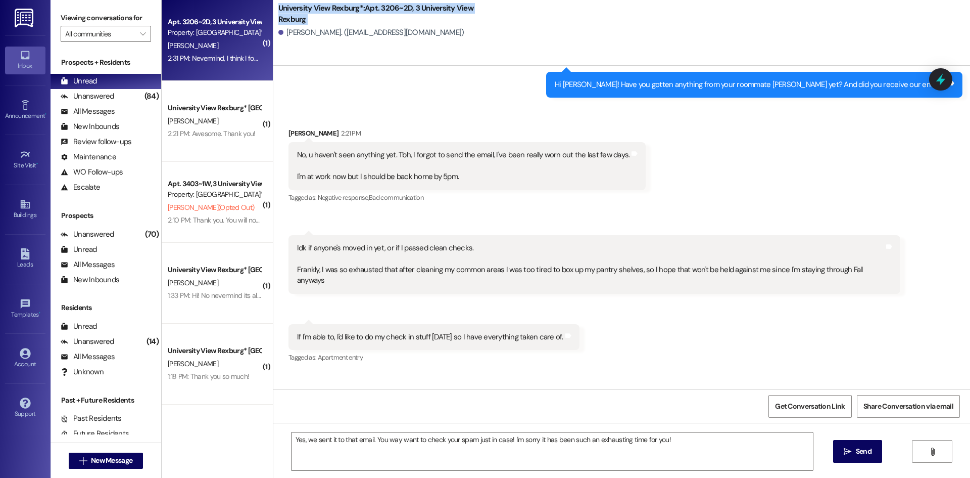
click at [273, 8] on div "University View Rexburg*: Apt. 3206~2D, 3 University View Rexburg [PERSON_NAME]…" at bounding box center [621, 23] width 697 height 40
click at [278, 11] on b "University View Rexburg*: Apt. 3206~2D, 3 University View Rexburg" at bounding box center [379, 14] width 202 height 22
click at [316, 35] on div "[PERSON_NAME]. ([EMAIL_ADDRESS][DOMAIN_NAME])" at bounding box center [371, 32] width 186 height 11
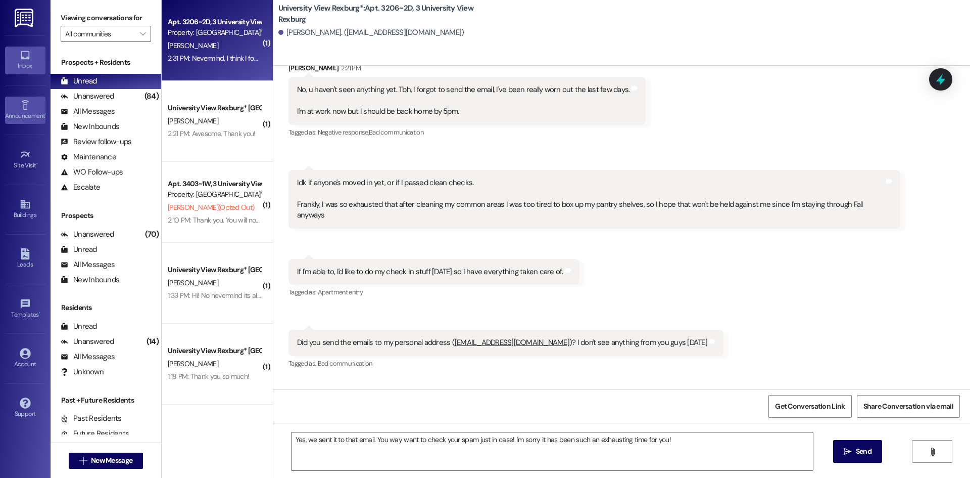
scroll to position [13649, 0]
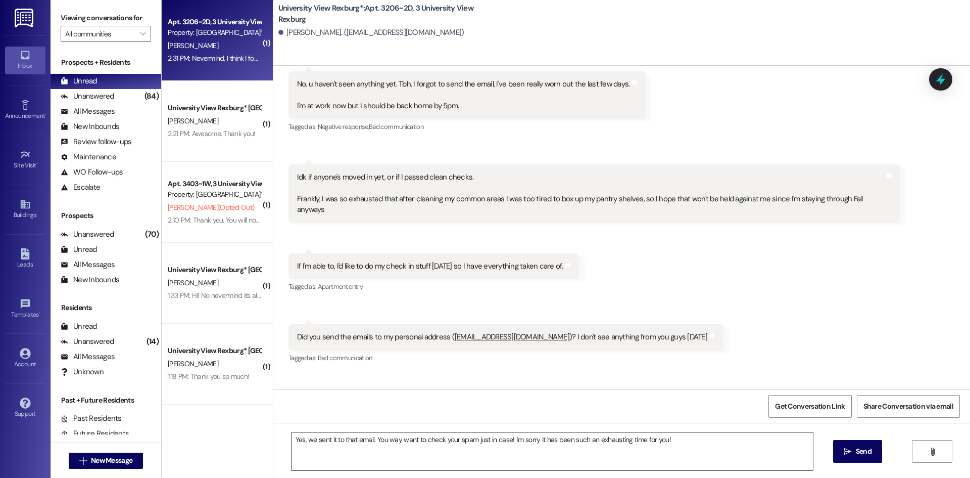
click at [683, 438] on textarea "Yes, we sent it to that email. You way want to check your spam just in case! I'…" at bounding box center [553, 451] width 522 height 38
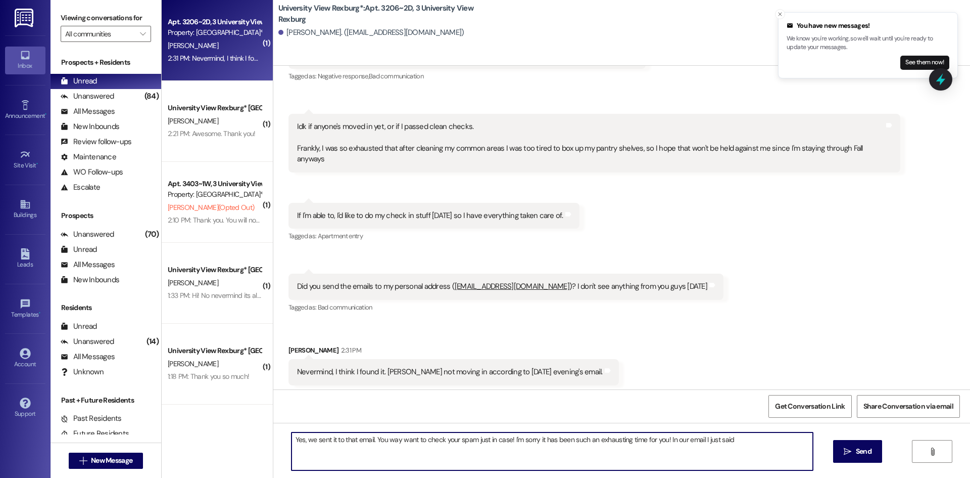
scroll to position [13720, 0]
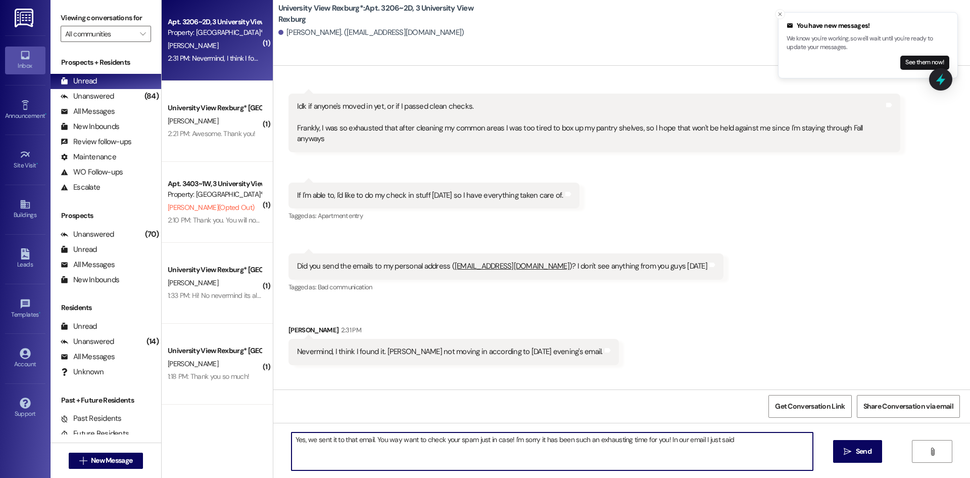
drag, startPoint x: 743, startPoint y: 438, endPoint x: 663, endPoint y: 445, distance: 80.7
click at [663, 445] on textarea "Yes, we sent it to that email. You way want to check your spam just in case! I'…" at bounding box center [553, 451] width 522 height 38
type textarea "Yes, we sent it to that email. You way want to check your spam just in case! I'…"
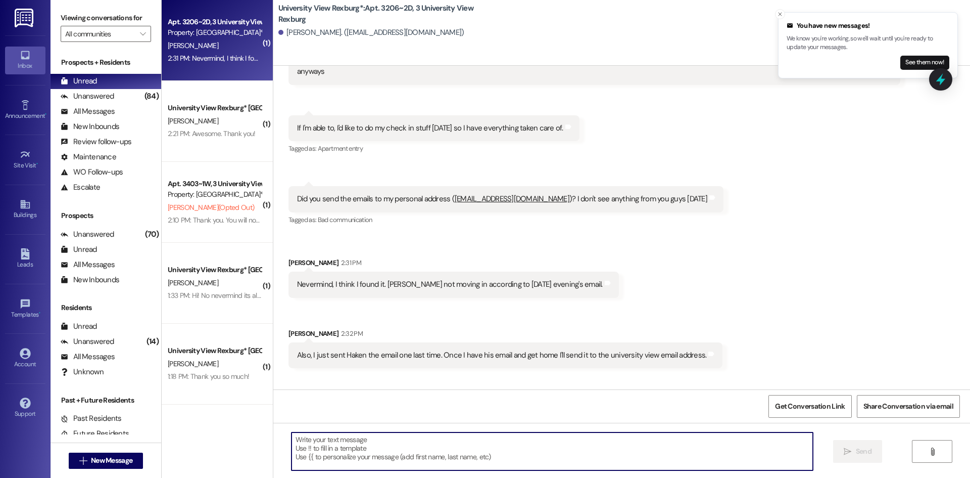
scroll to position [13801, 0]
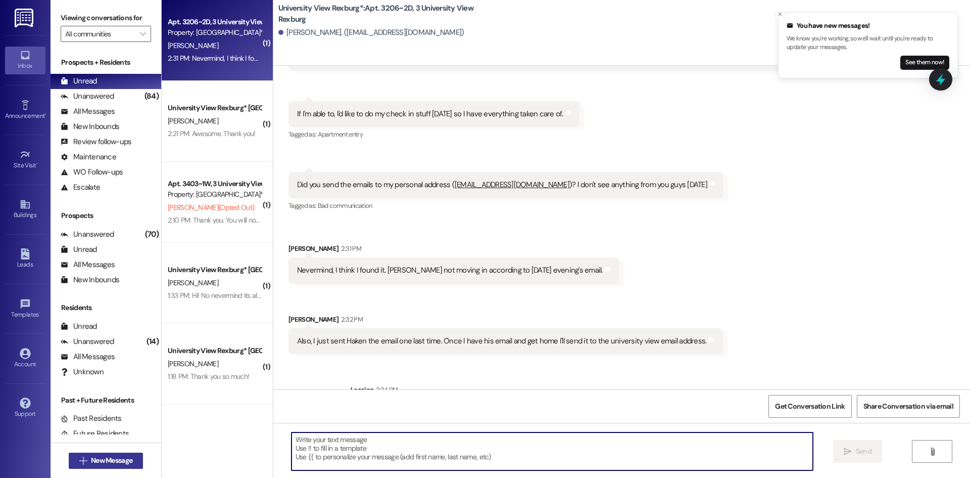
click at [101, 462] on span "New Message" at bounding box center [111, 460] width 41 height 11
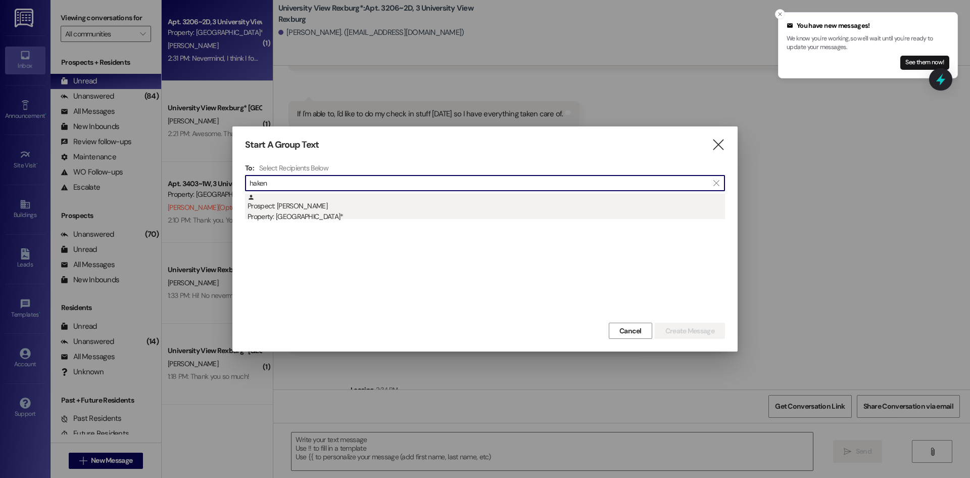
type input "haken"
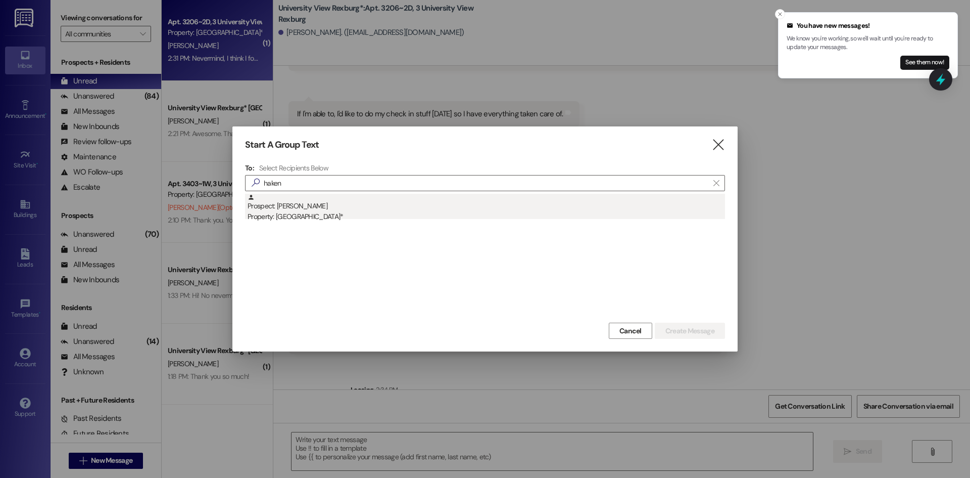
click at [320, 196] on div "Prospect: [PERSON_NAME] Property: [GEOGRAPHIC_DATA]*" at bounding box center [487, 208] width 478 height 29
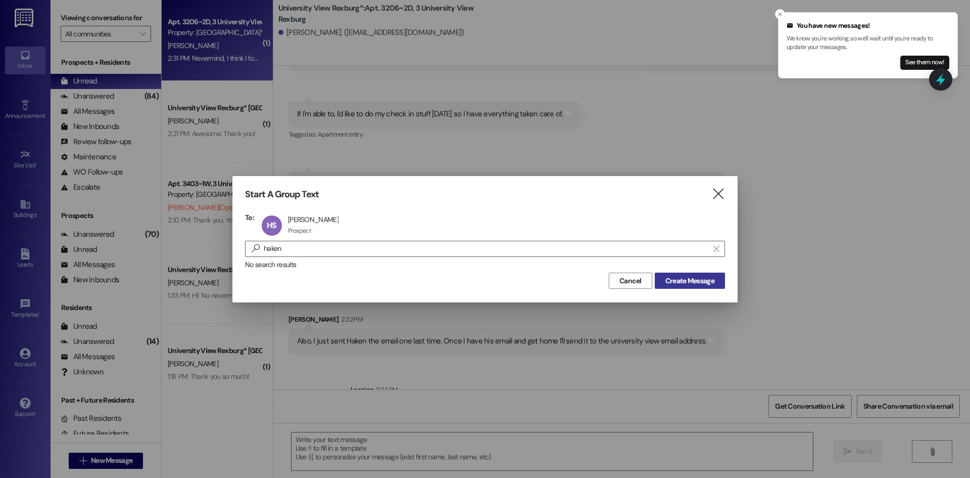
click at [696, 274] on button "Create Message" at bounding box center [690, 280] width 70 height 16
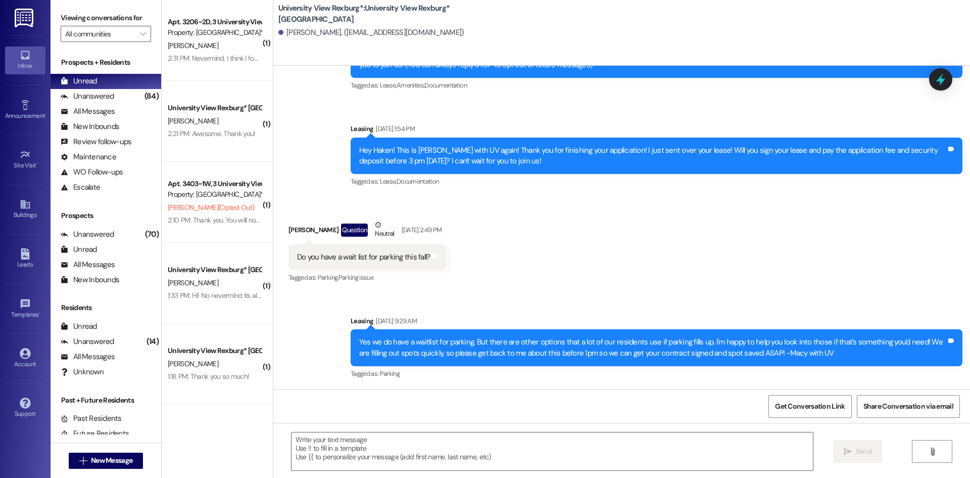
scroll to position [80, 0]
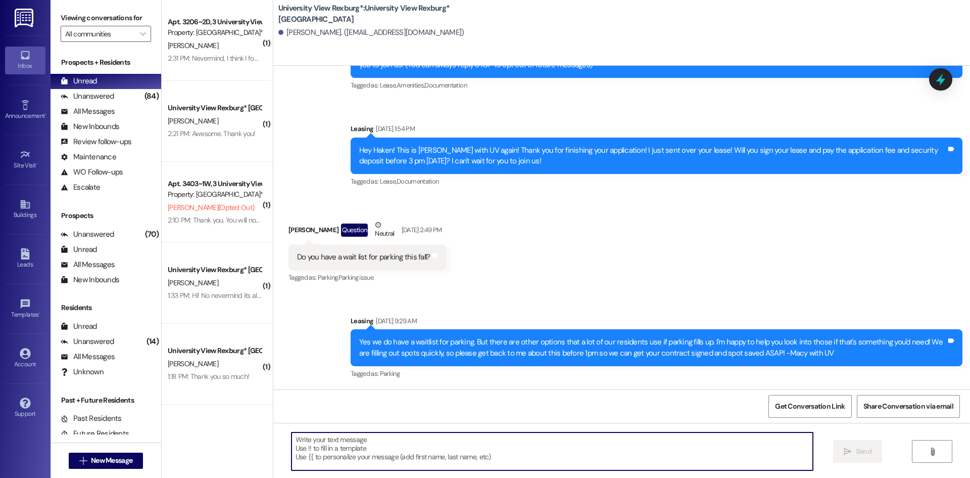
click at [460, 440] on textarea at bounding box center [553, 451] width 522 height 38
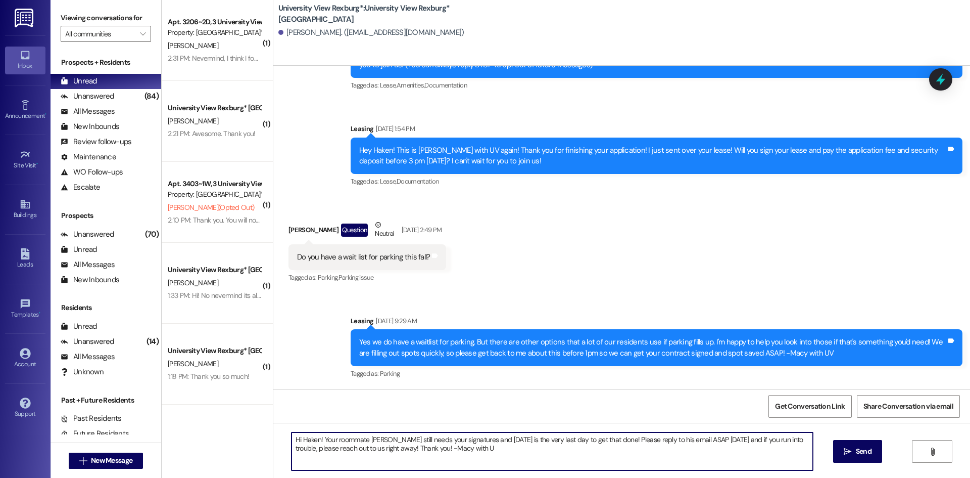
type textarea "Hi Haken! Your roommate [PERSON_NAME] still needs your signatures and [DATE] is…"
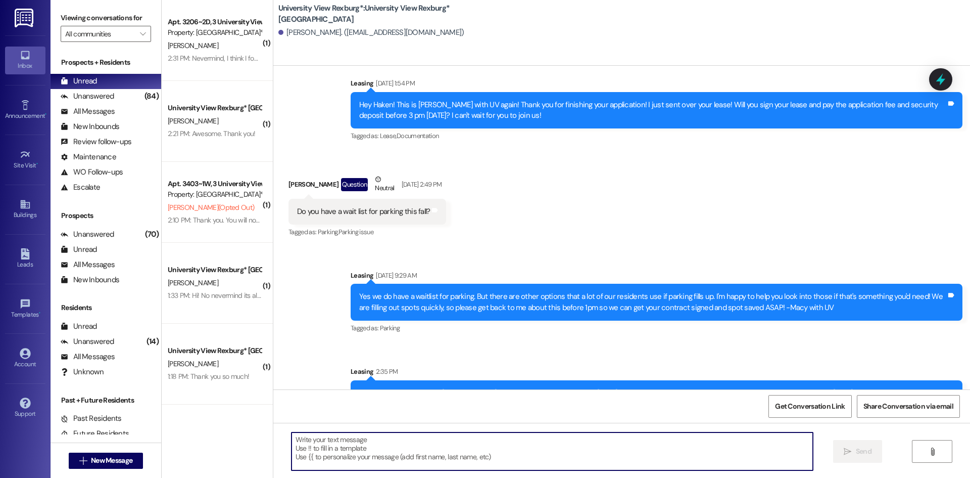
scroll to position [162, 0]
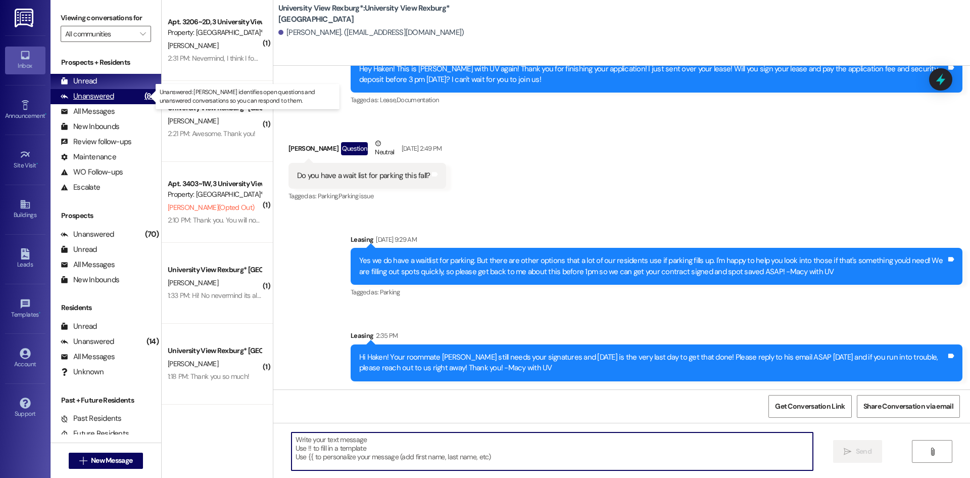
click at [96, 98] on div "Unanswered" at bounding box center [88, 96] width 54 height 11
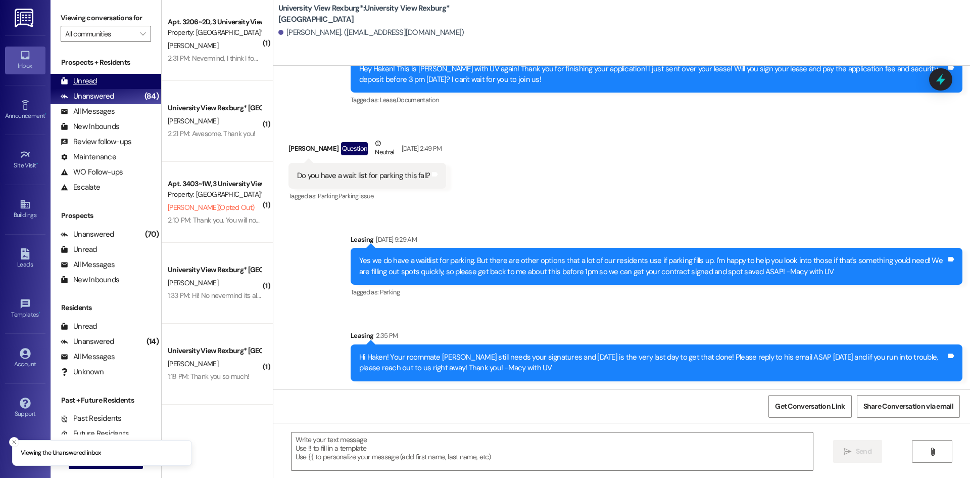
click at [92, 76] on div "Unread" at bounding box center [79, 81] width 36 height 11
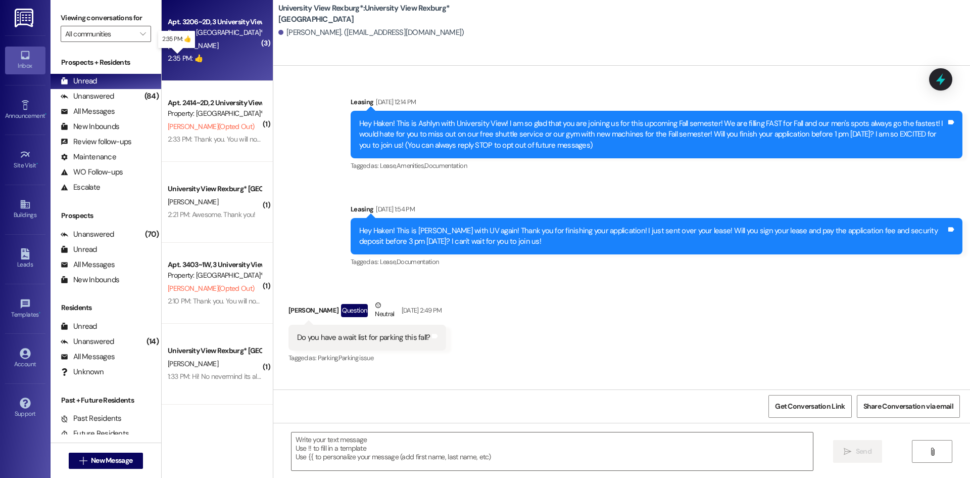
click at [179, 57] on div "2:35 PM: 👍 2:35 PM: 👍" at bounding box center [185, 58] width 35 height 9
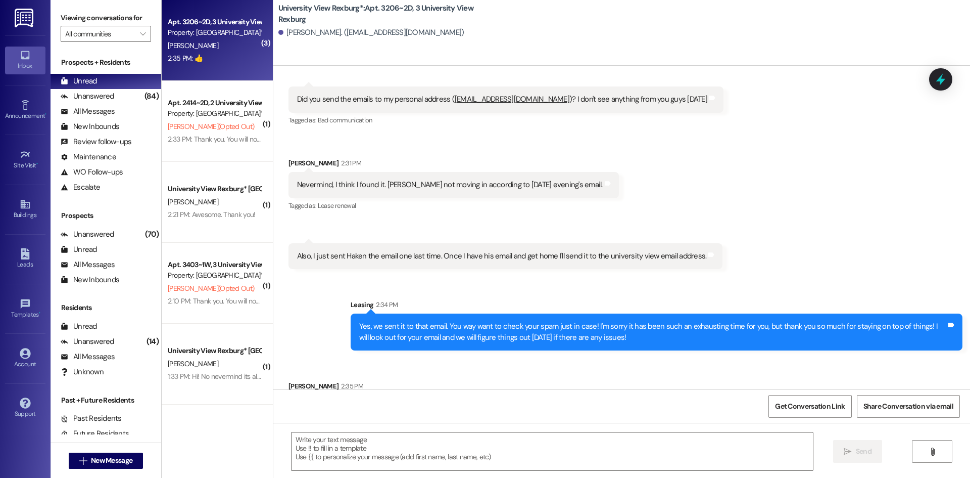
scroll to position [13887, 0]
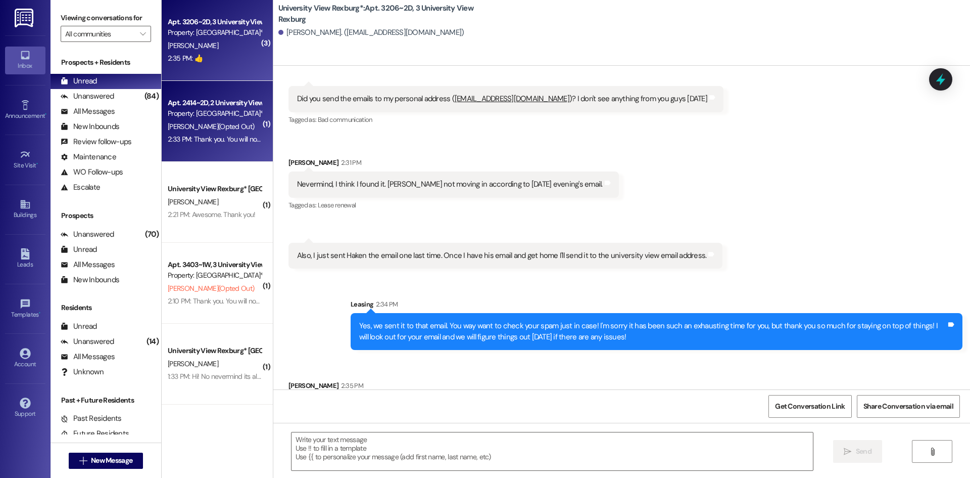
click at [206, 136] on div "2:33 PM: Thank you. You will no longer receive texts from this thread. Please r…" at bounding box center [407, 138] width 478 height 9
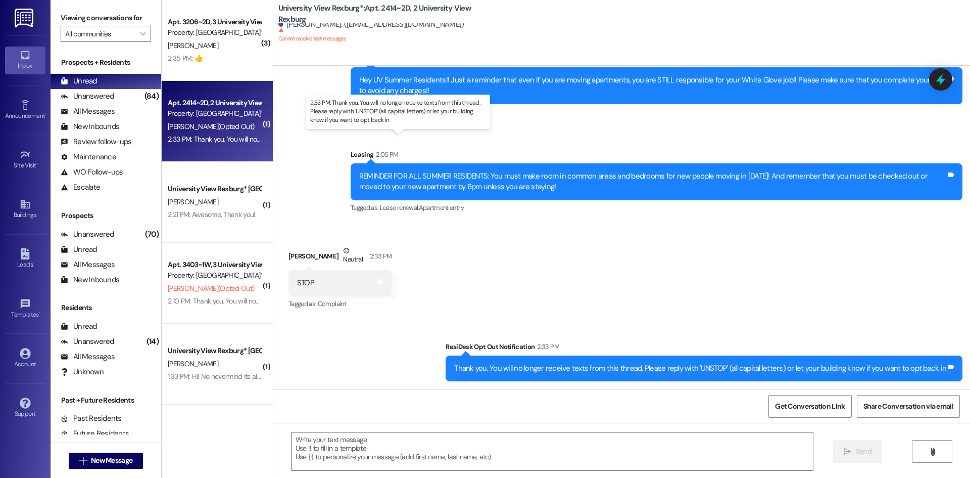
scroll to position [229, 0]
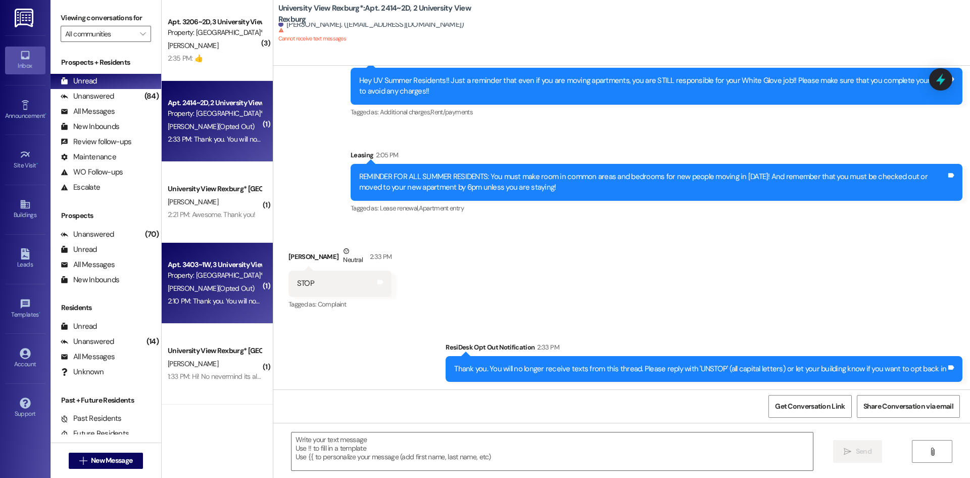
click at [168, 296] on div "2:10 PM: Thank you. You will no longer receive texts from this thread. Please r…" at bounding box center [406, 300] width 477 height 9
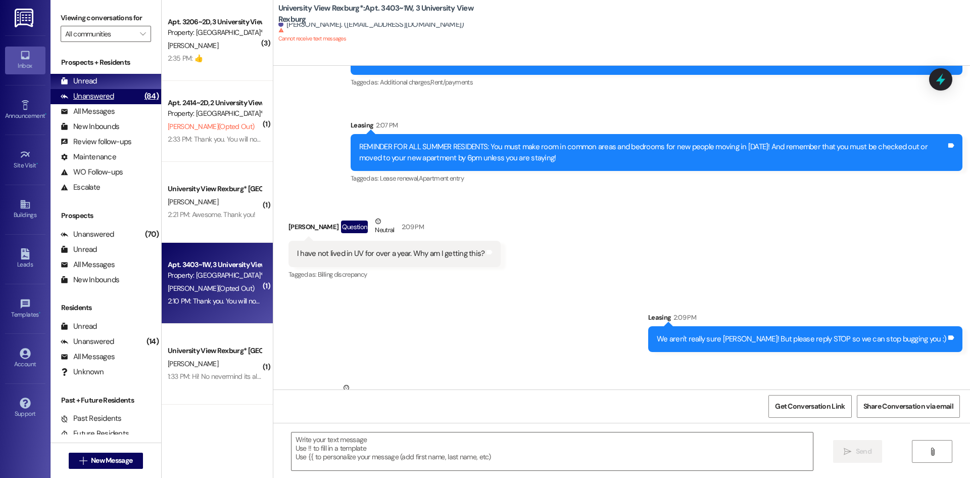
scroll to position [12540, 0]
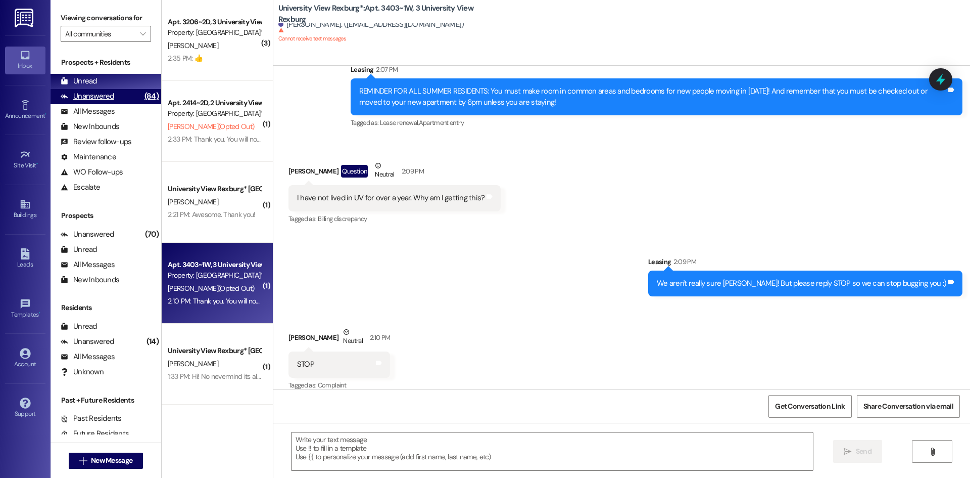
click at [105, 99] on div "Unanswered" at bounding box center [88, 96] width 54 height 11
click at [97, 87] on div "Unread (0)" at bounding box center [106, 81] width 111 height 15
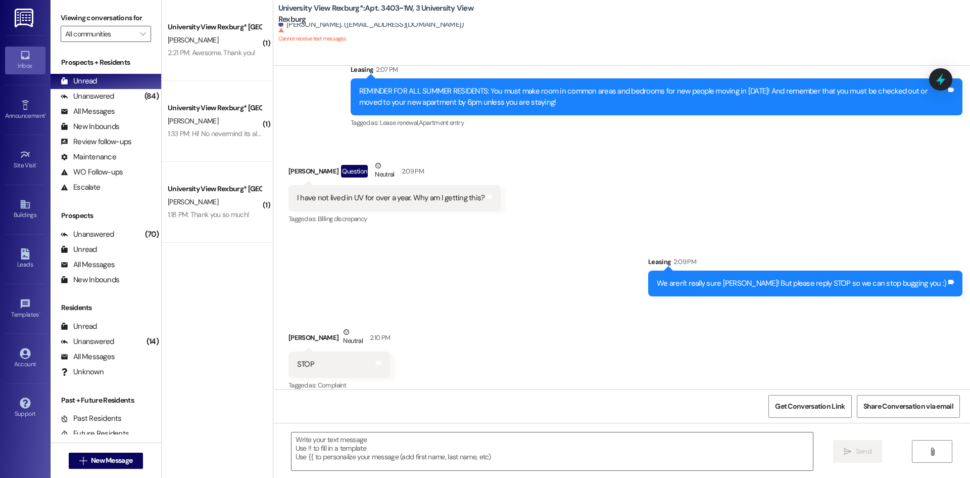
scroll to position [12611, 0]
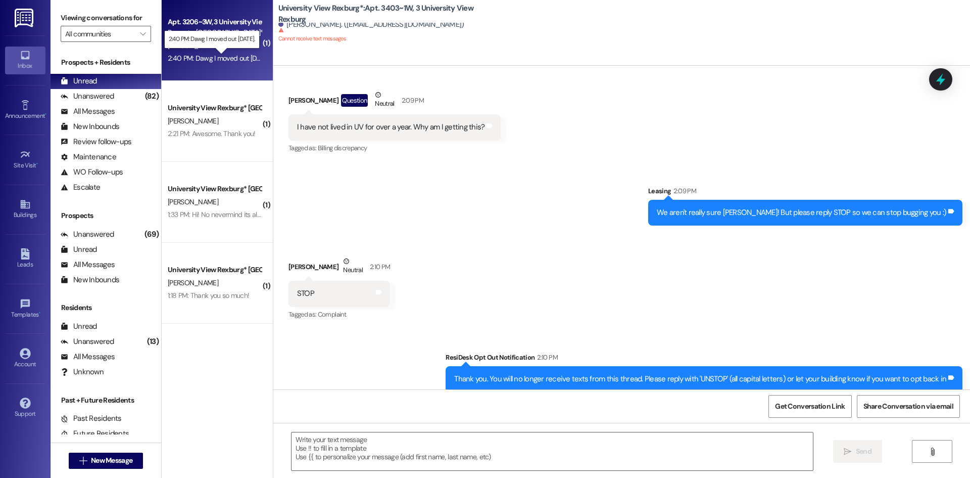
click at [222, 60] on div "2:40 PM: Dawg I moved out [DATE]. 2:40 PM: Dawg I moved out [DATE]." at bounding box center [219, 58] width 103 height 9
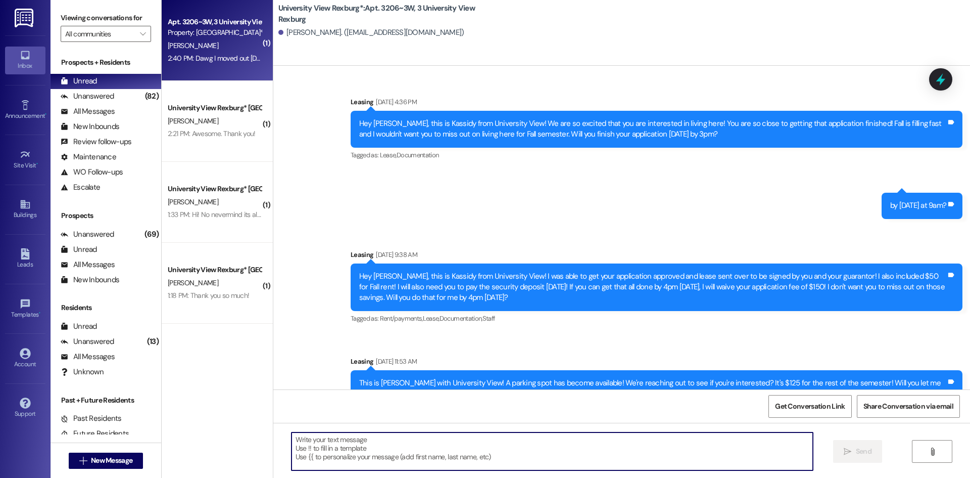
click at [391, 436] on textarea at bounding box center [553, 451] width 522 height 38
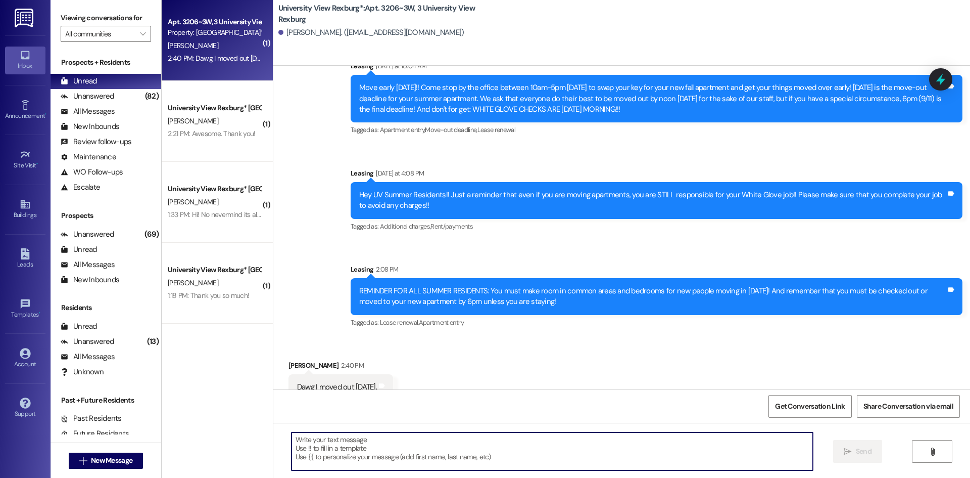
scroll to position [30423, 0]
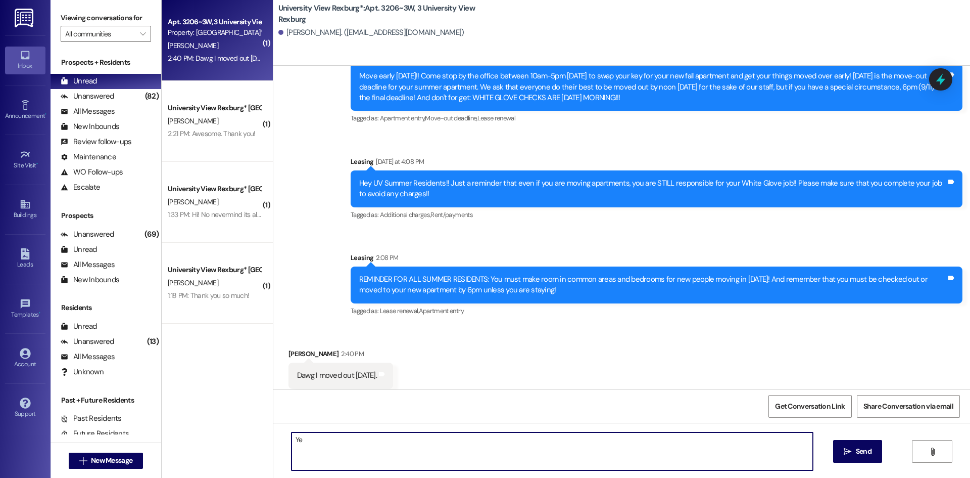
type textarea "Y"
type textarea "Sorry about that! You can reply here with STOP to opt out."
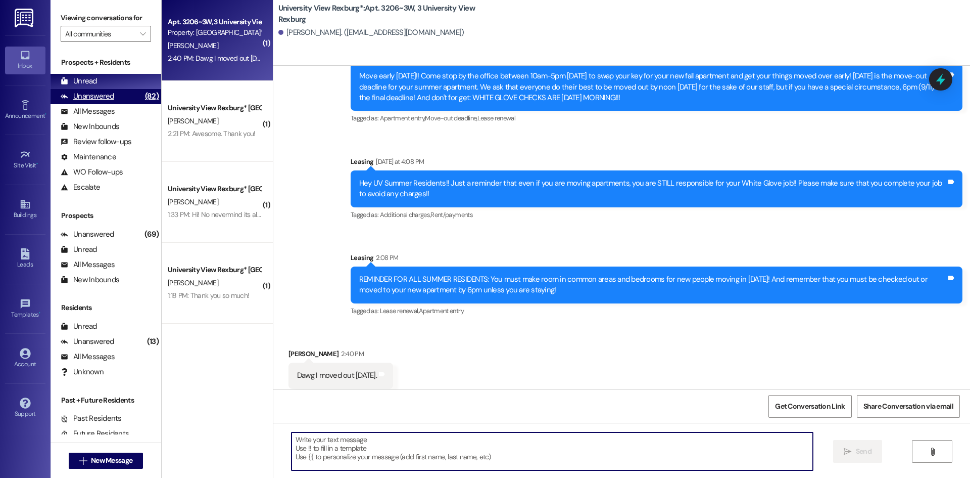
click at [118, 95] on div "Unanswered (82)" at bounding box center [106, 96] width 111 height 15
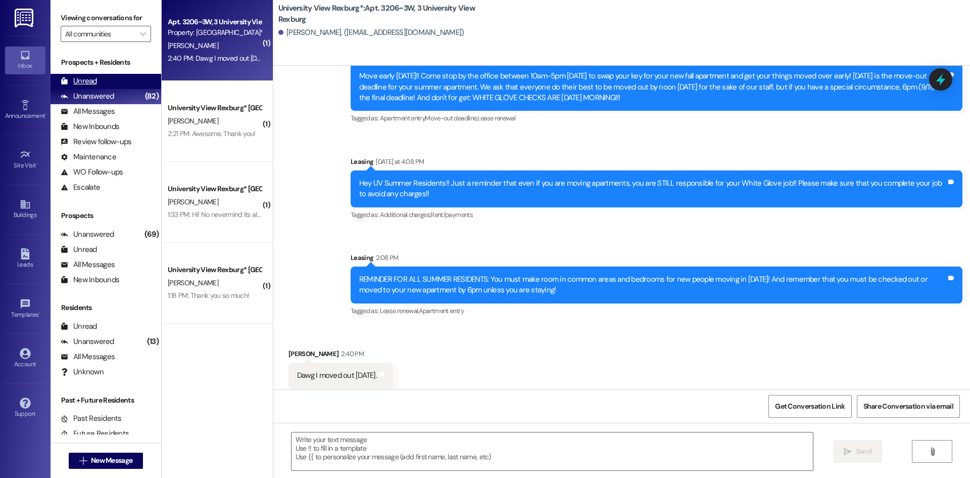
click at [111, 81] on div "Unread (0)" at bounding box center [106, 81] width 111 height 15
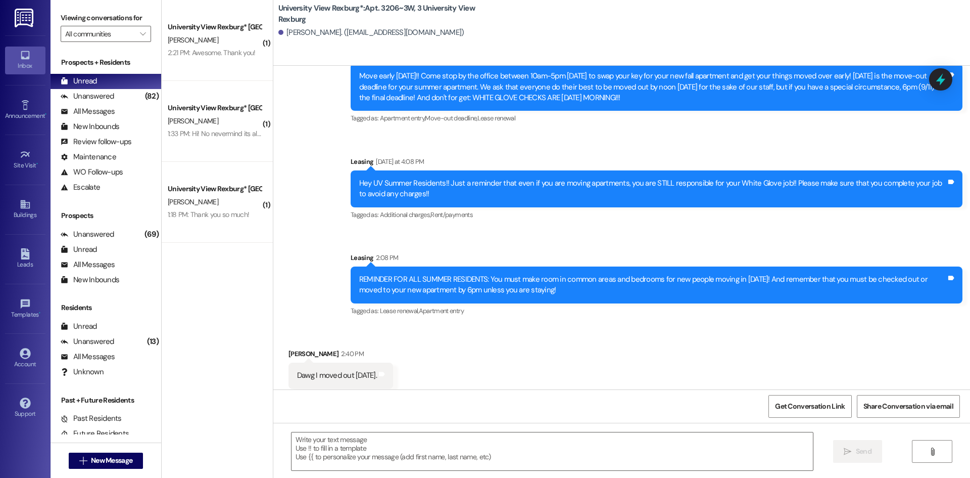
click at [217, 320] on div "( 1 ) University View Rexburg* Prospect [PERSON_NAME] 2:21 PM: Awesome. Thank y…" at bounding box center [217, 203] width 111 height 406
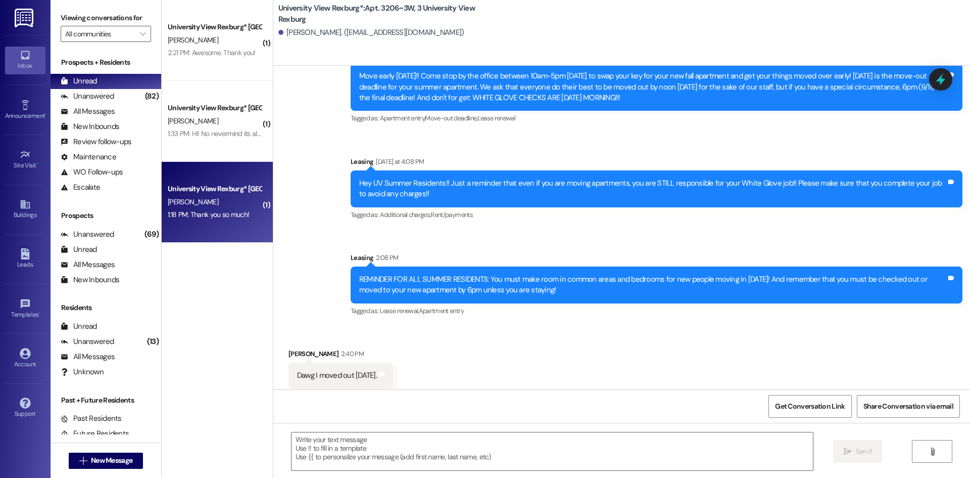
click at [204, 216] on div "1:18 PM: Thank you so much! 1:18 PM: Thank you so much!" at bounding box center [208, 214] width 81 height 9
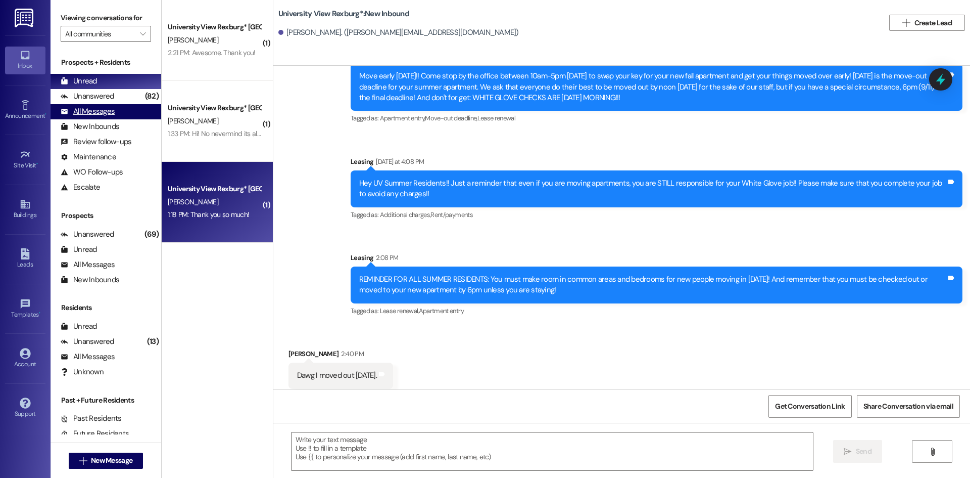
scroll to position [1379, 0]
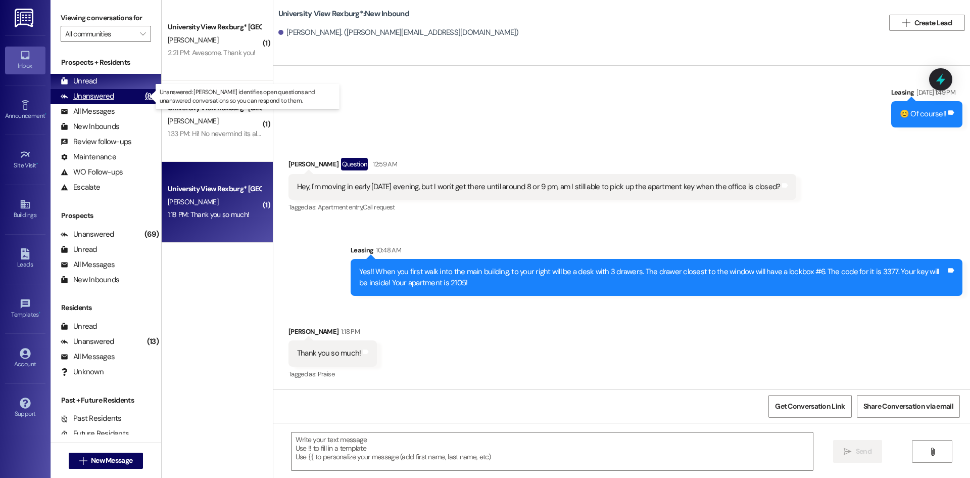
click at [82, 92] on div "Unanswered" at bounding box center [88, 96] width 54 height 11
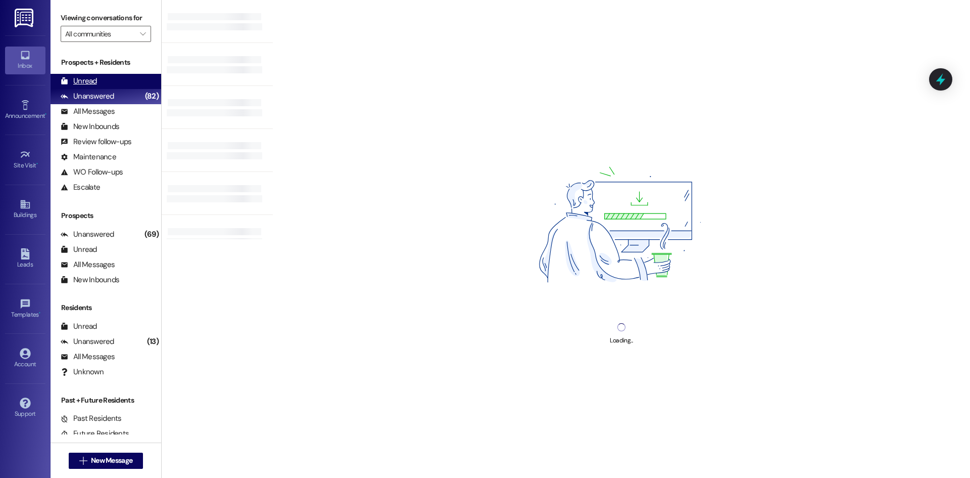
click at [88, 81] on div "Unread" at bounding box center [79, 81] width 36 height 11
